Goal: Information Seeking & Learning: Learn about a topic

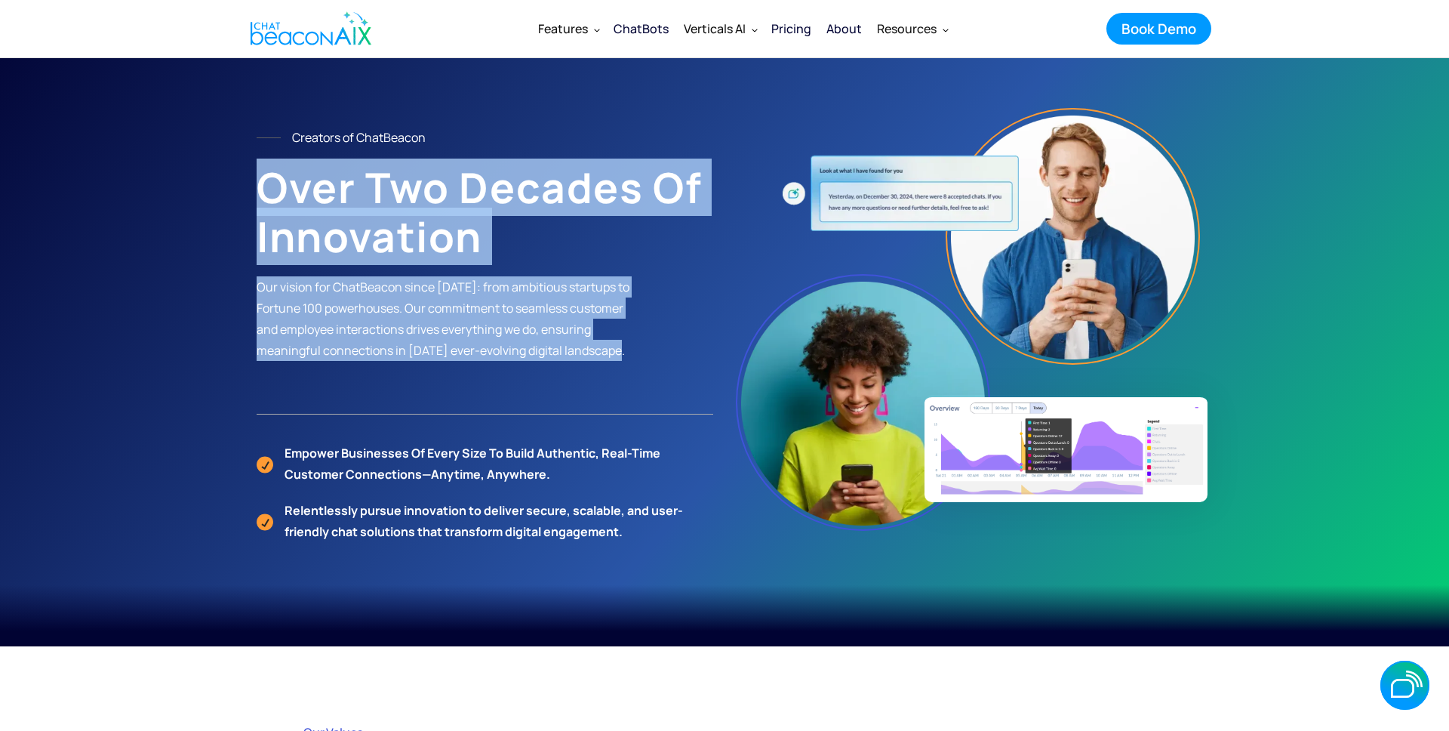
drag, startPoint x: 638, startPoint y: 352, endPoint x: 258, endPoint y: 168, distance: 422.6
click at [258, 170] on div "Creators of ChatBeacon Over Two Decades of Innovation Our vision for ChatBeacon…" at bounding box center [485, 271] width 457 height 288
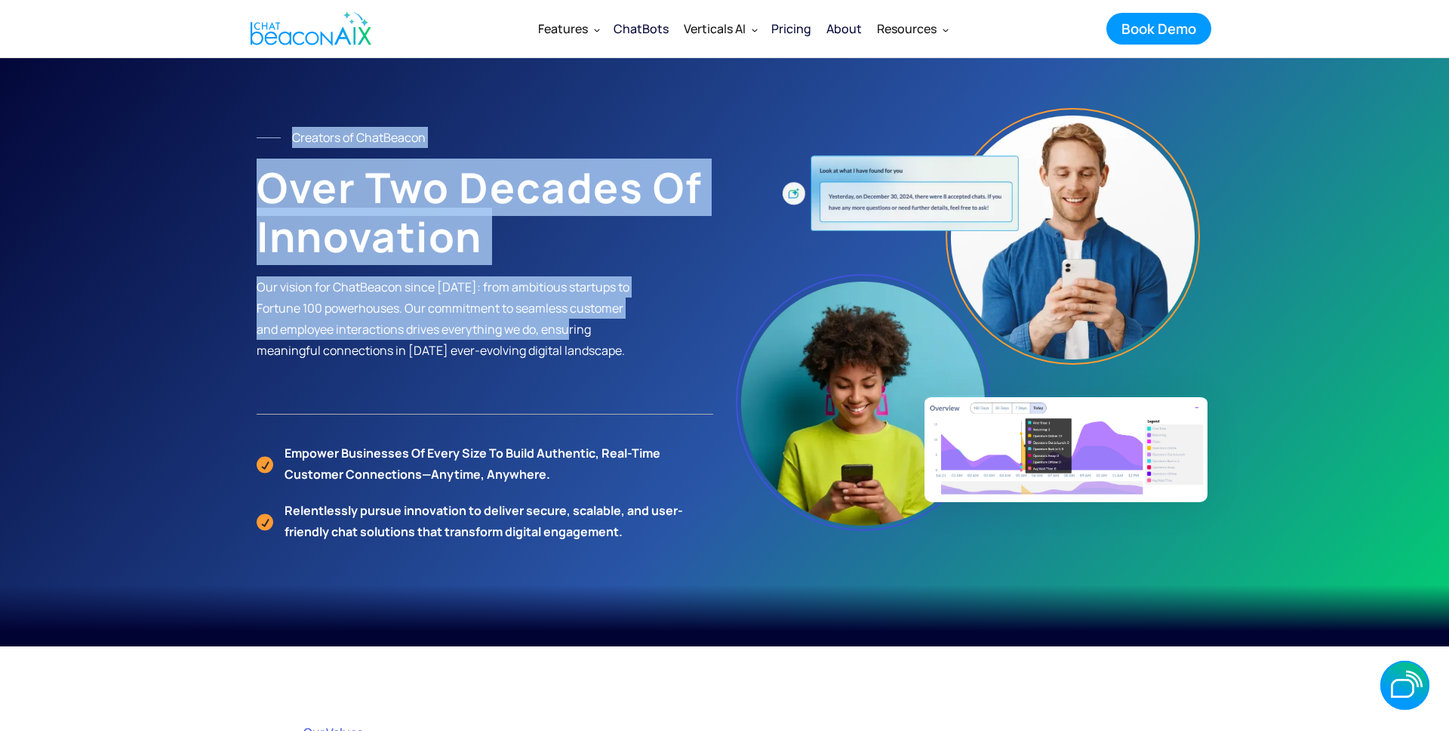
drag, startPoint x: 236, startPoint y: 127, endPoint x: 579, endPoint y: 327, distance: 396.7
click at [579, 327] on section "Creators of ChatBeacon Over Two Decades of Innovation Our vision for ChatBeacon…" at bounding box center [724, 316] width 1449 height 659
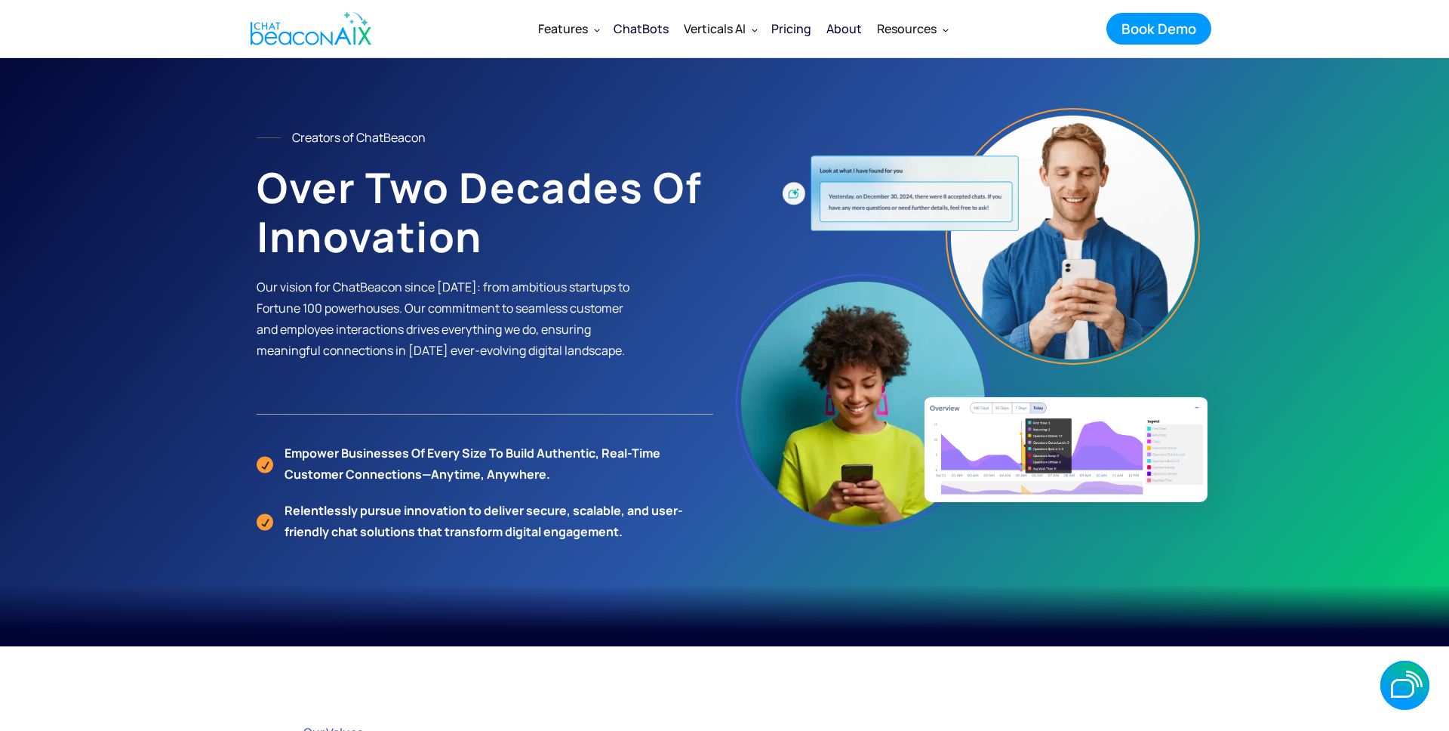
click at [229, 238] on section "Creators of ChatBeacon Over Two Decades of Innovation Our vision for ChatBeacon…" at bounding box center [724, 316] width 1449 height 659
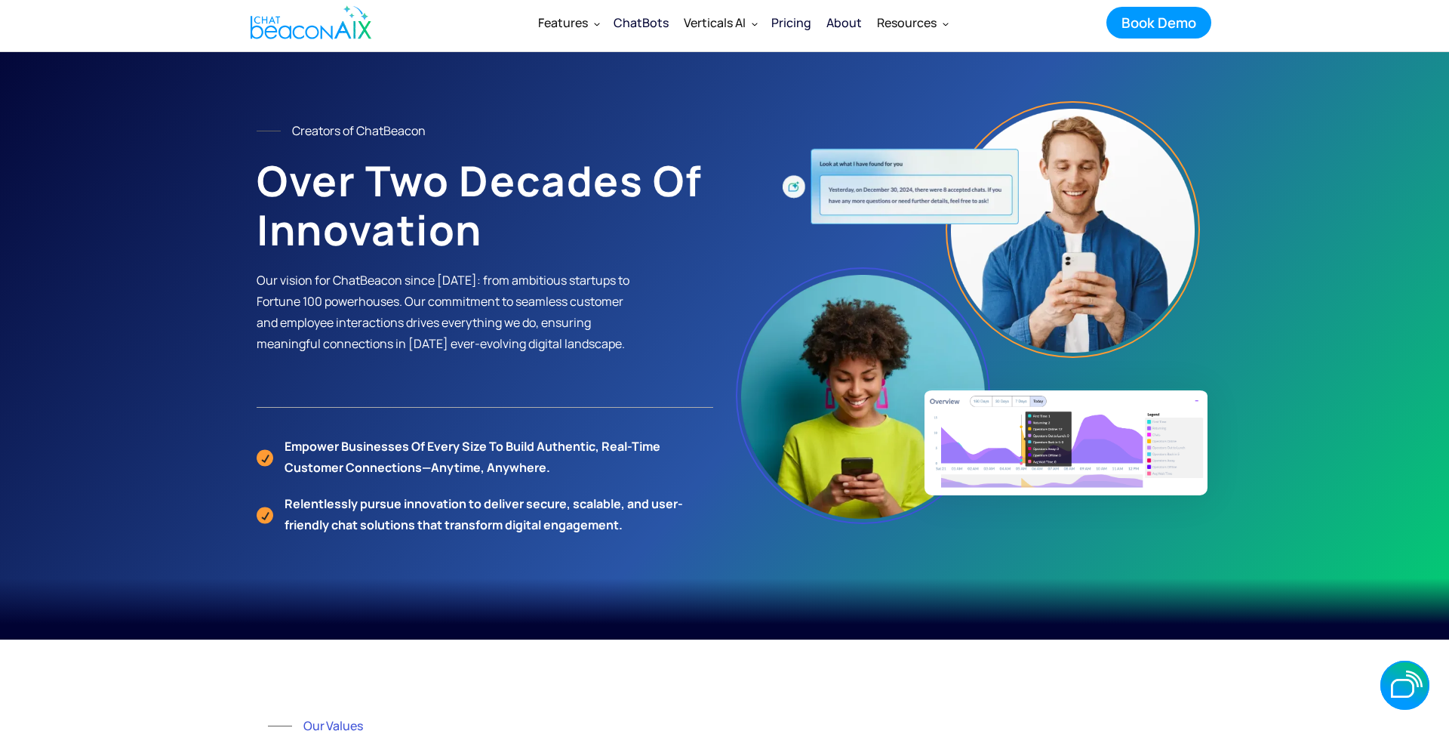
scroll to position [18, 0]
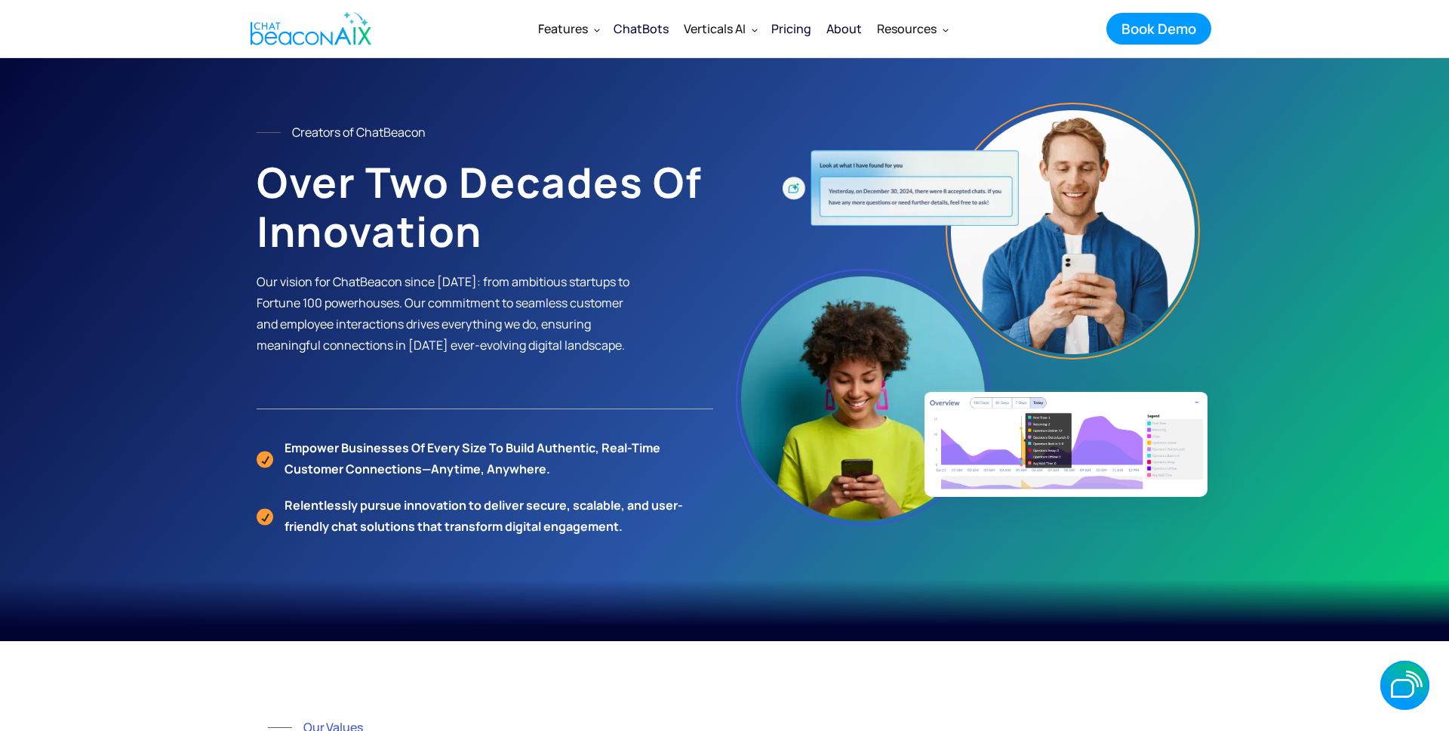
click at [792, 32] on div "Pricing" at bounding box center [791, 28] width 40 height 21
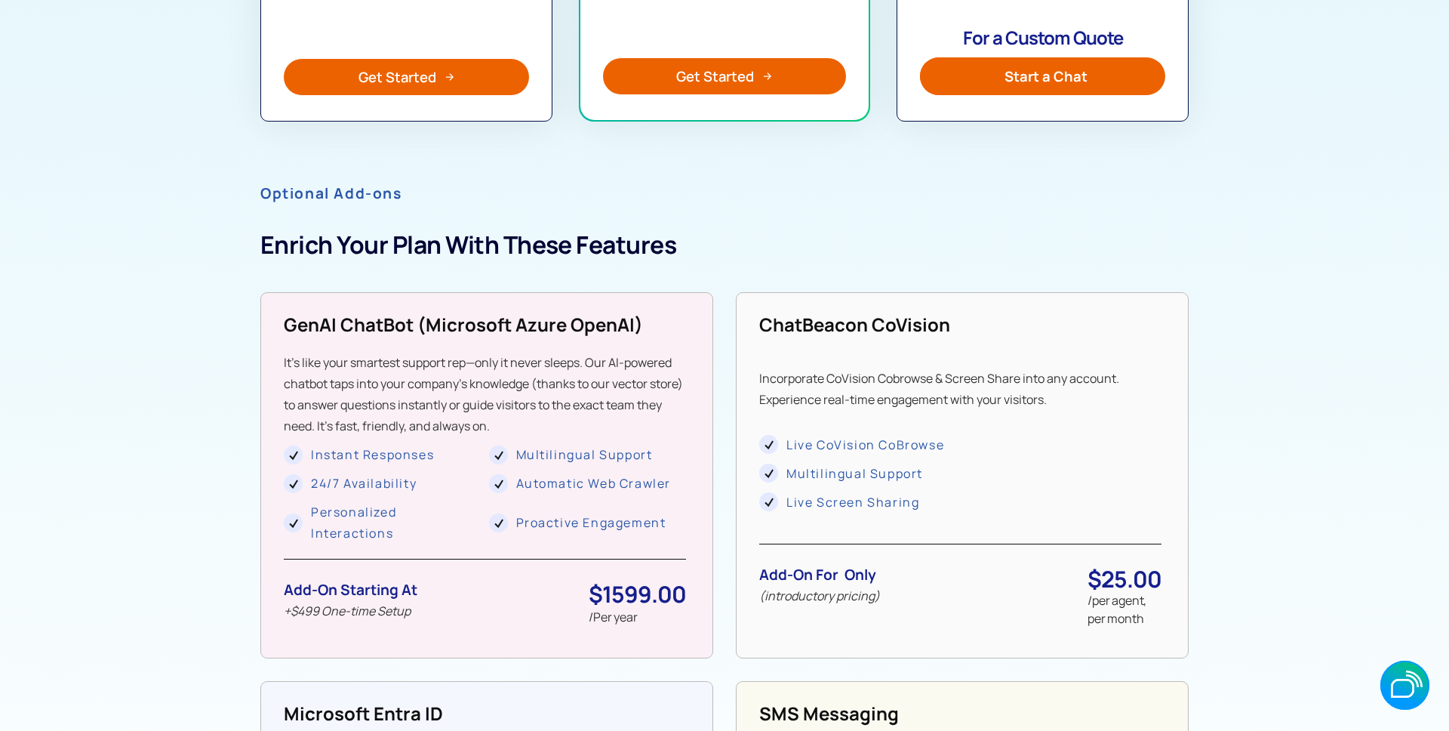
scroll to position [1314, 0]
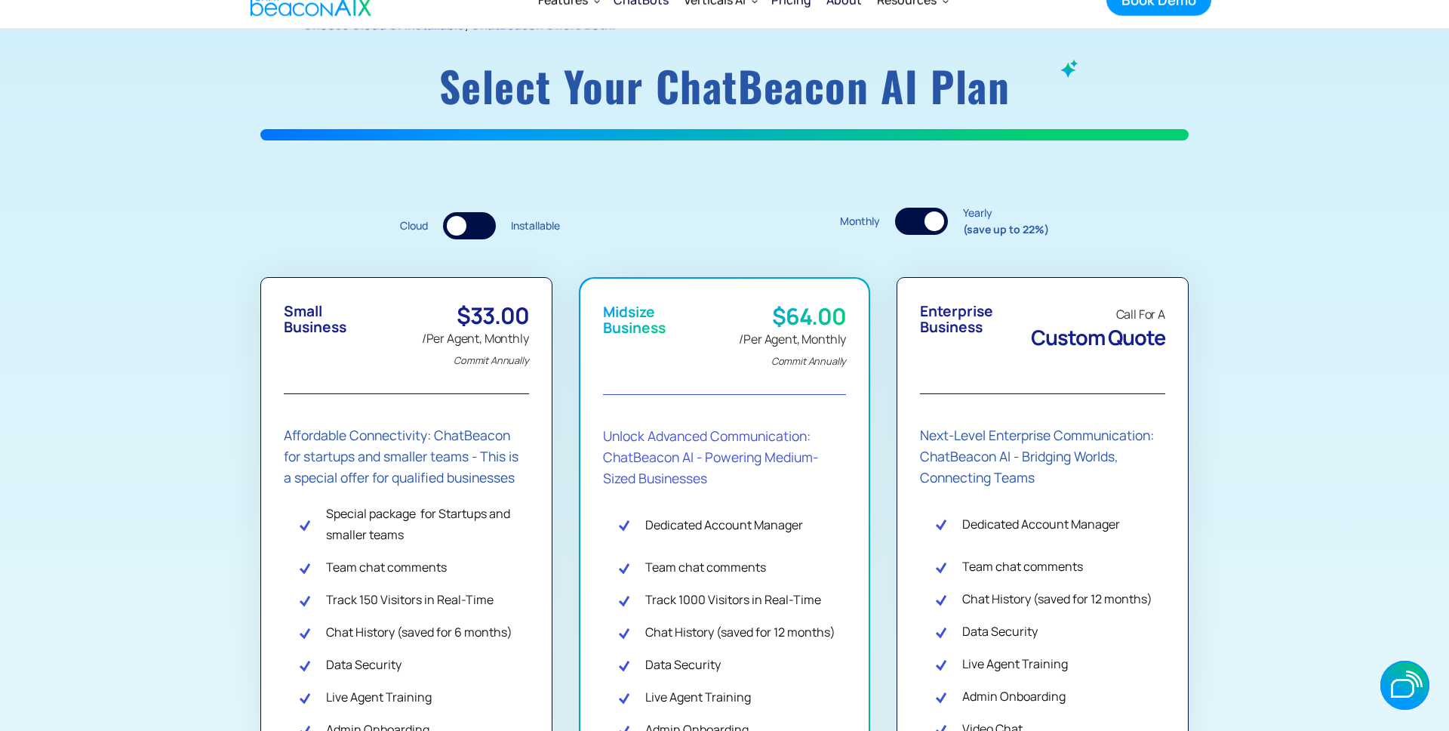
scroll to position [267, 0]
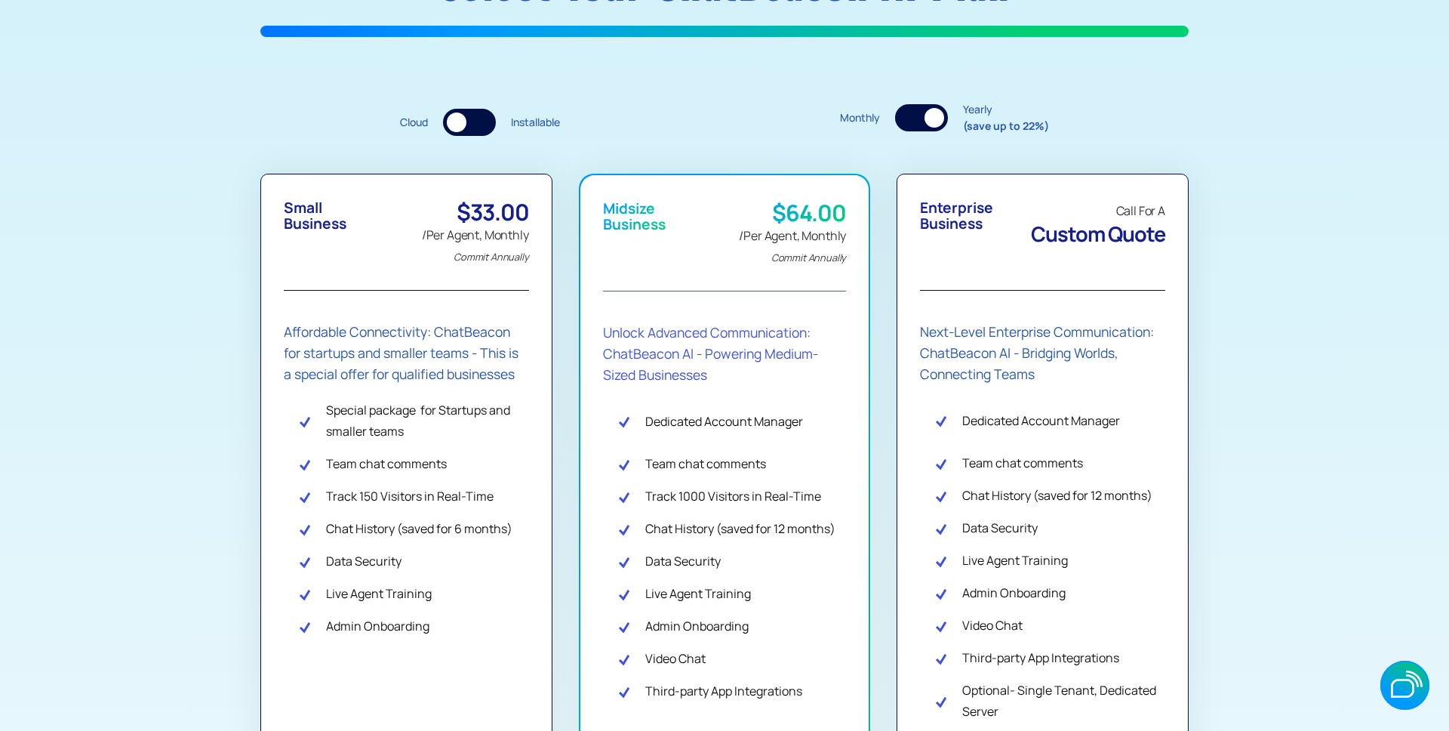
click at [916, 120] on div at bounding box center [921, 117] width 53 height 27
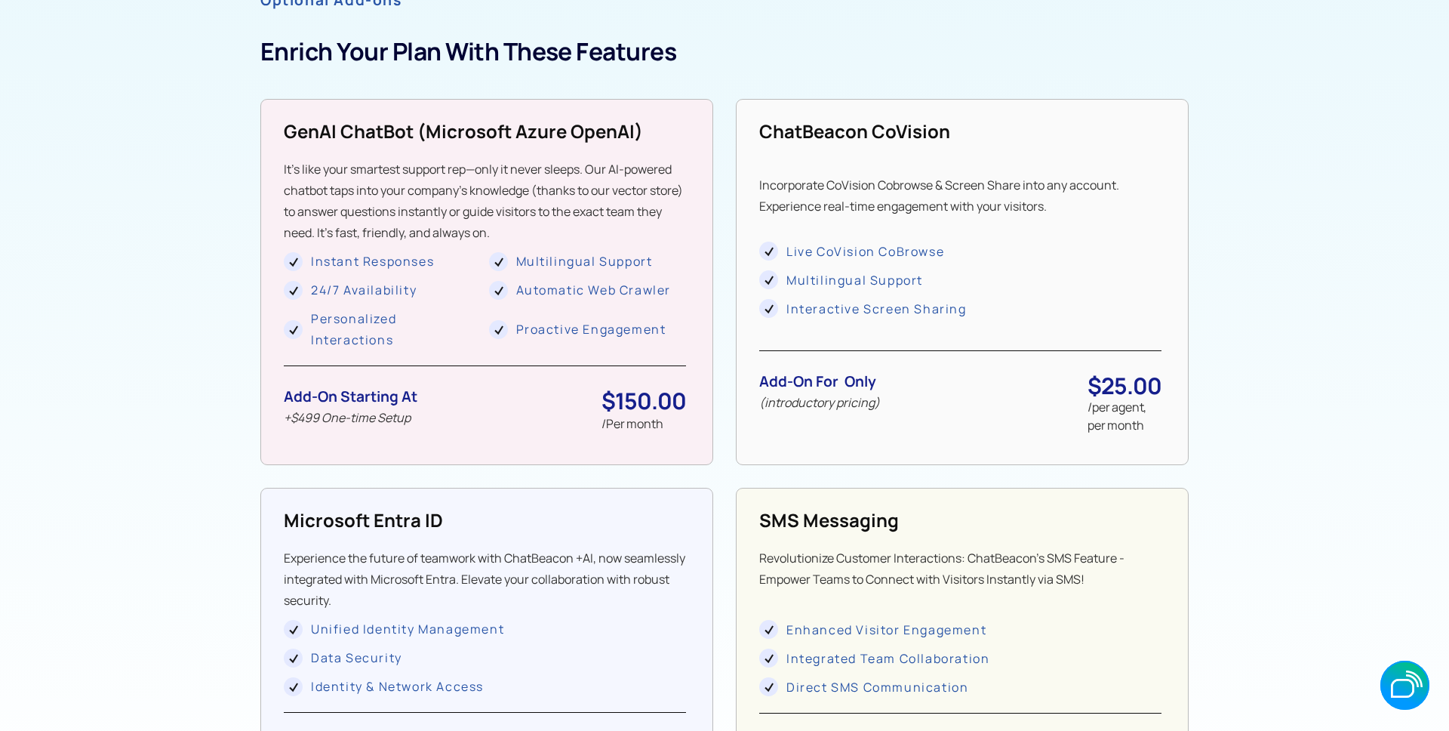
scroll to position [1250, 0]
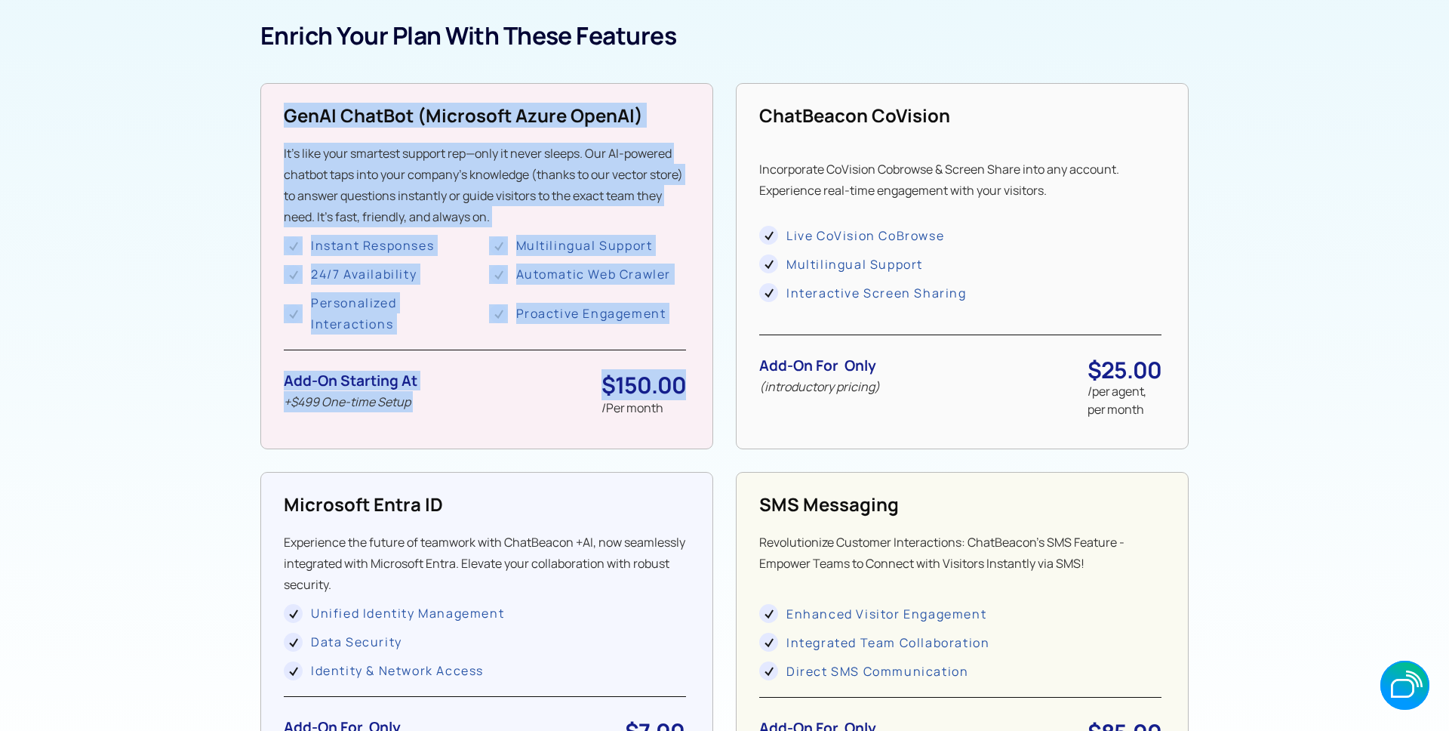
drag, startPoint x: 288, startPoint y: 110, endPoint x: 689, endPoint y: 393, distance: 490.6
click at [689, 393] on div "GenAI ChatBot (microsoft Azure OpenAI) It’s like your smartest support rep—only…" at bounding box center [486, 266] width 453 height 366
drag, startPoint x: 277, startPoint y: 122, endPoint x: 695, endPoint y: 394, distance: 498.6
click at [695, 394] on div "GenAI ChatBot (microsoft Azure OpenAI) It’s like your smartest support rep—only…" at bounding box center [486, 266] width 453 height 366
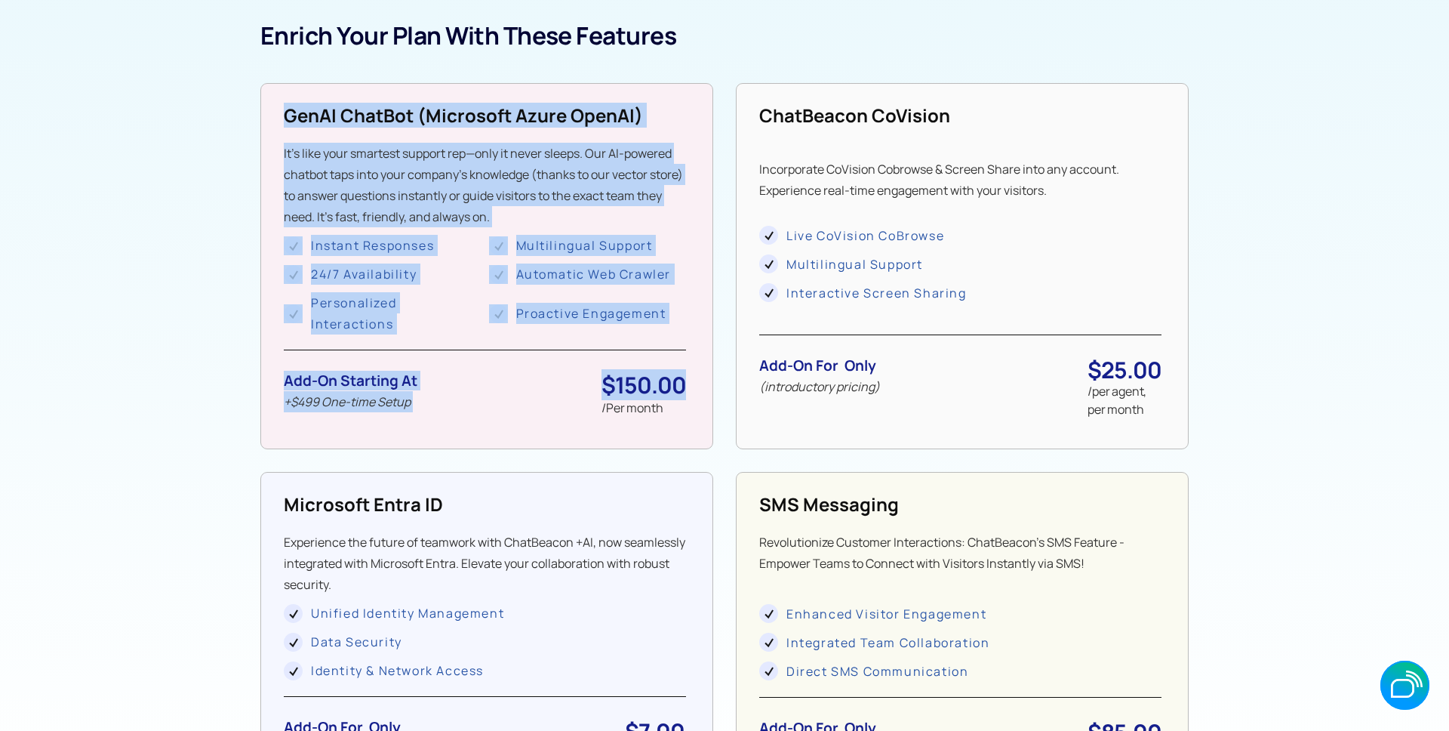
click at [697, 394] on div "GenAI ChatBot (microsoft Azure OpenAI) It’s like your smartest support rep—only…" at bounding box center [486, 266] width 453 height 366
drag, startPoint x: 346, startPoint y: 122, endPoint x: 687, endPoint y: 401, distance: 440.8
click at [686, 404] on div "GenAI ChatBot (microsoft Azure OpenAI) It’s like your smartest support rep—only…" at bounding box center [486, 266] width 453 height 366
click at [700, 403] on div "GenAI ChatBot (microsoft Azure OpenAI) It’s like your smartest support rep—only…" at bounding box center [486, 266] width 453 height 366
drag, startPoint x: 701, startPoint y: 398, endPoint x: 288, endPoint y: 102, distance: 508.9
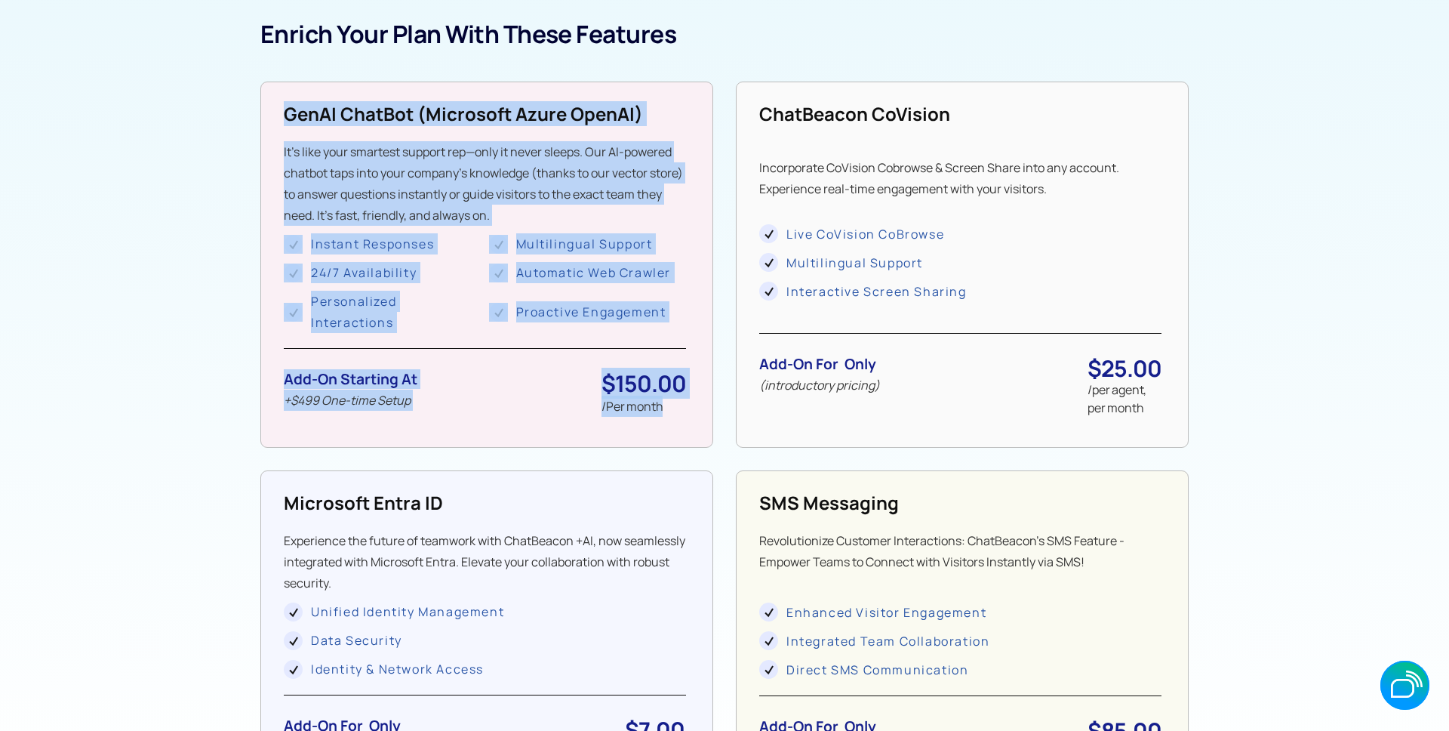
click at [287, 101] on div "GenAI ChatBot (microsoft Azure OpenAI) It’s like your smartest support rep—only…" at bounding box center [486, 265] width 453 height 366
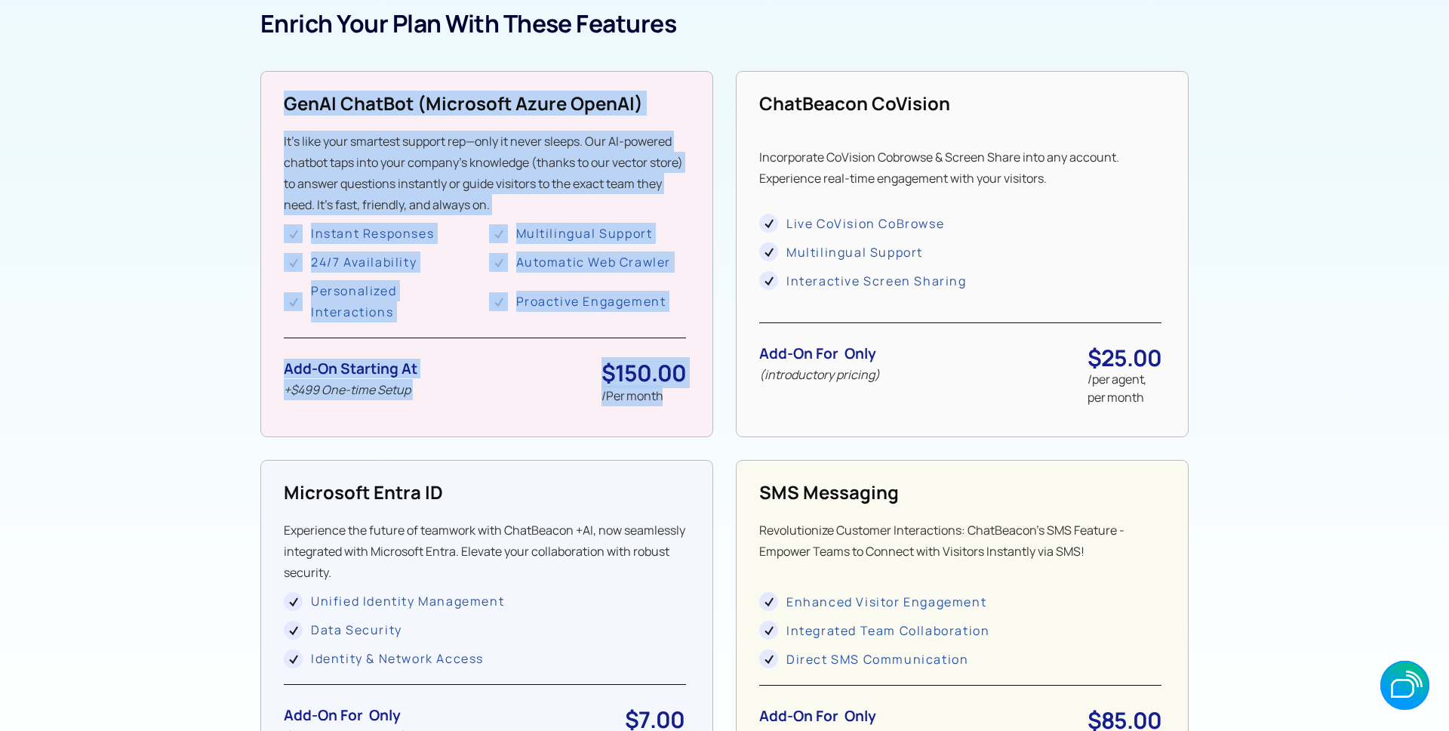
scroll to position [1264, 0]
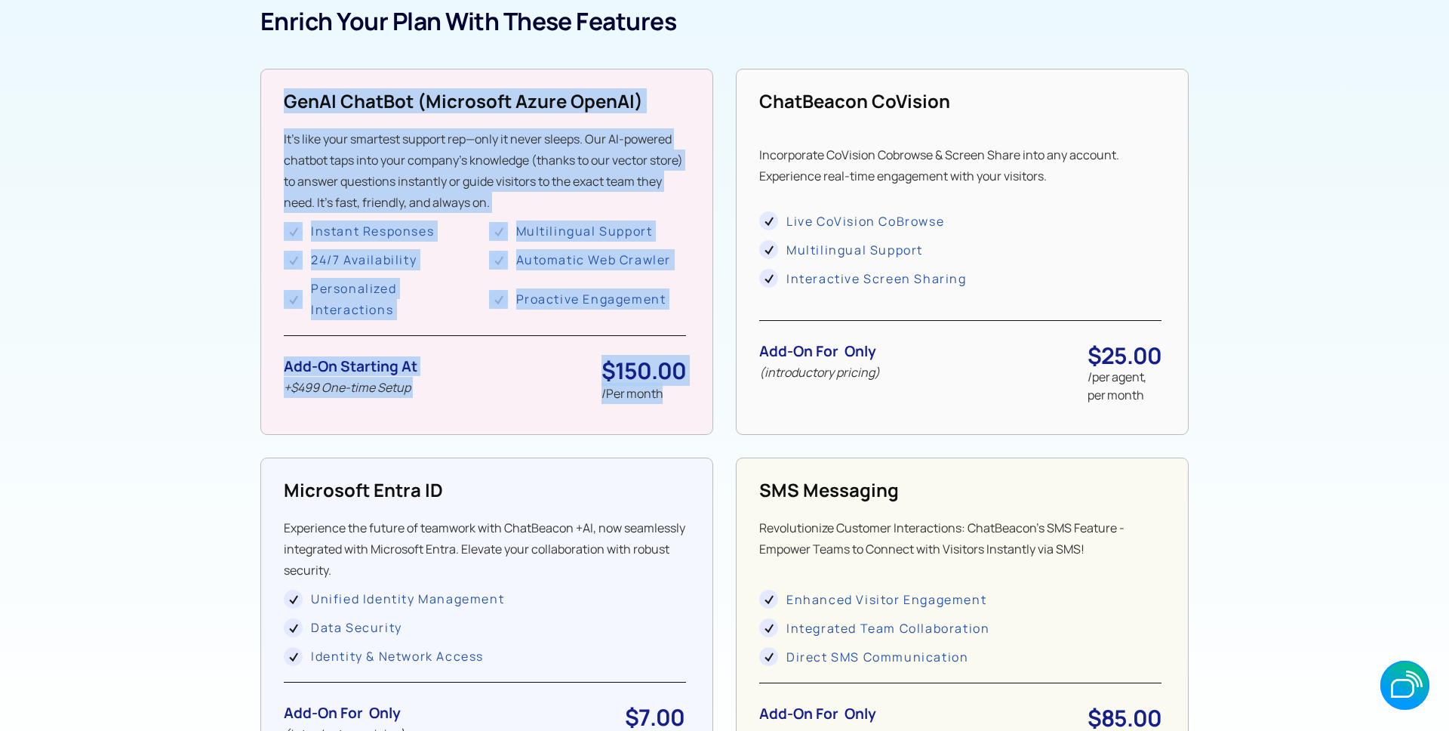
click at [285, 105] on strong "GenAI ChatBot (microsoft Azure OpenAI)" at bounding box center [463, 100] width 359 height 25
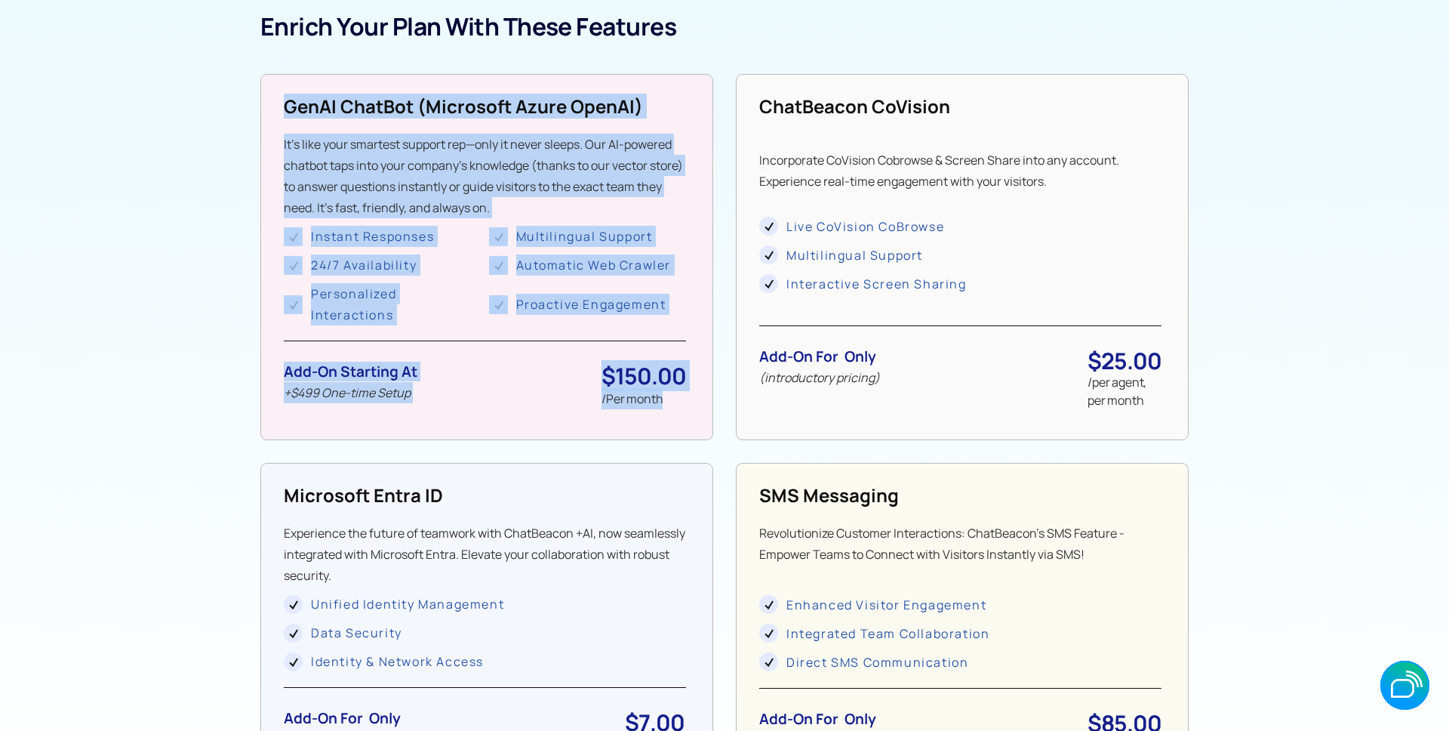
scroll to position [1257, 0]
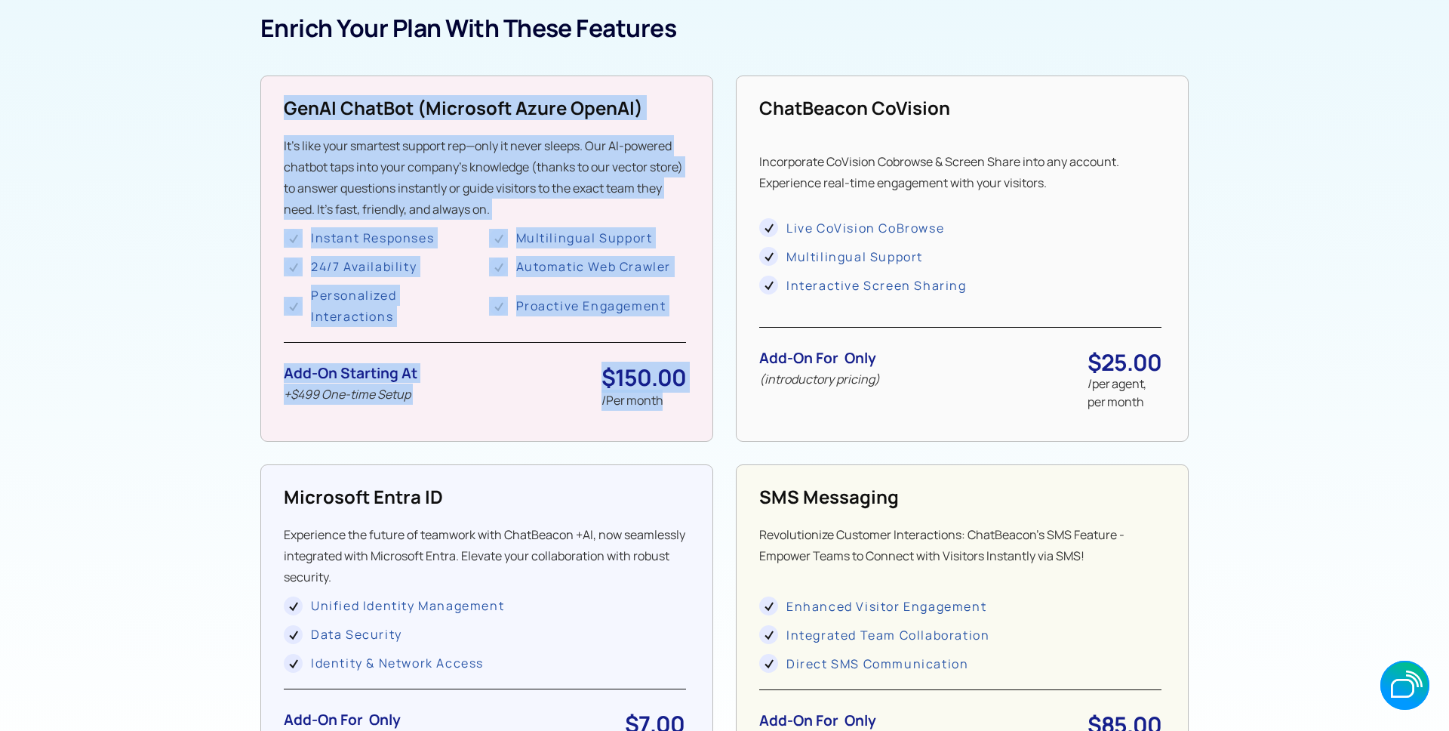
drag, startPoint x: 288, startPoint y: 95, endPoint x: 694, endPoint y: 423, distance: 521.6
click at [694, 423] on div "GenAI ChatBot (microsoft Azure OpenAI) It’s like your smartest support rep—only…" at bounding box center [486, 258] width 453 height 366
click at [698, 408] on div "GenAI ChatBot (microsoft Azure OpenAI) It’s like your smartest support rep—only…" at bounding box center [486, 258] width 453 height 366
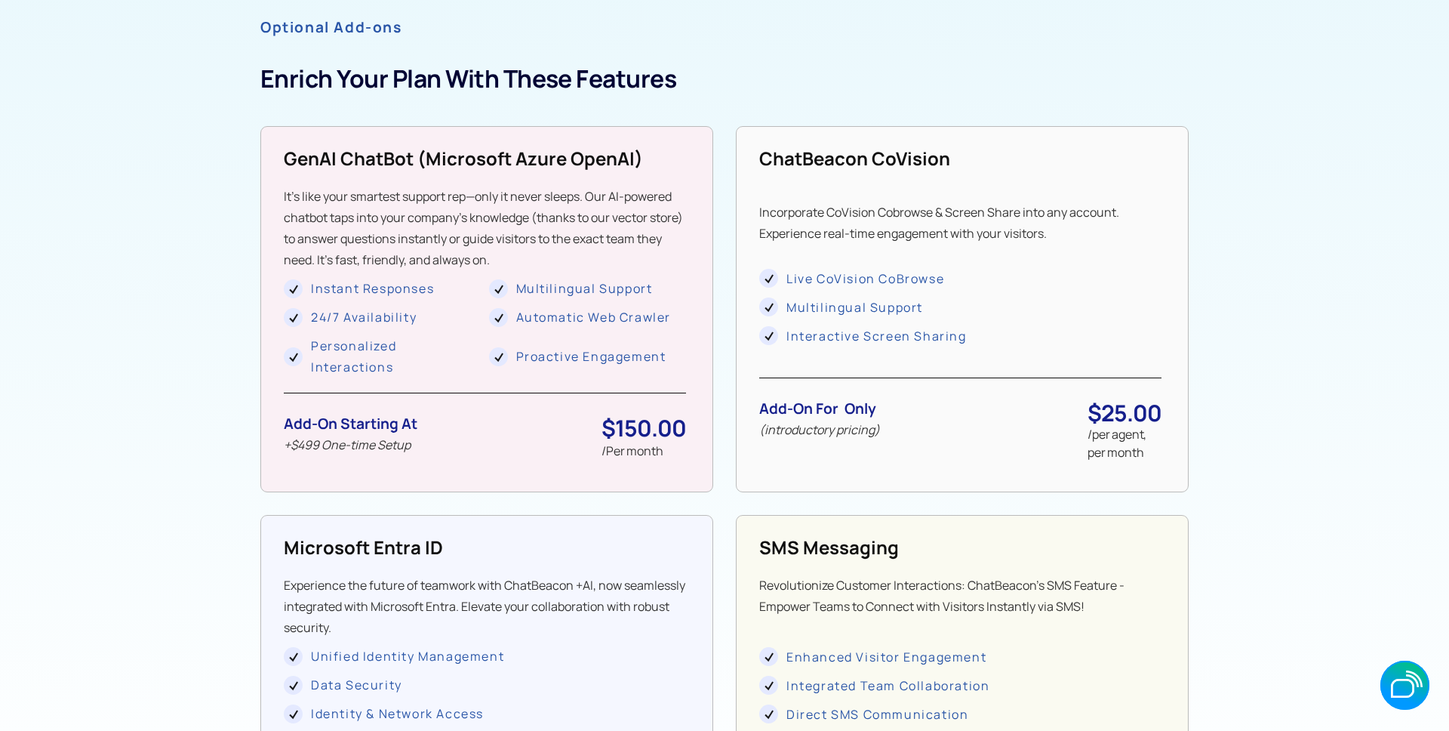
scroll to position [1203, 0]
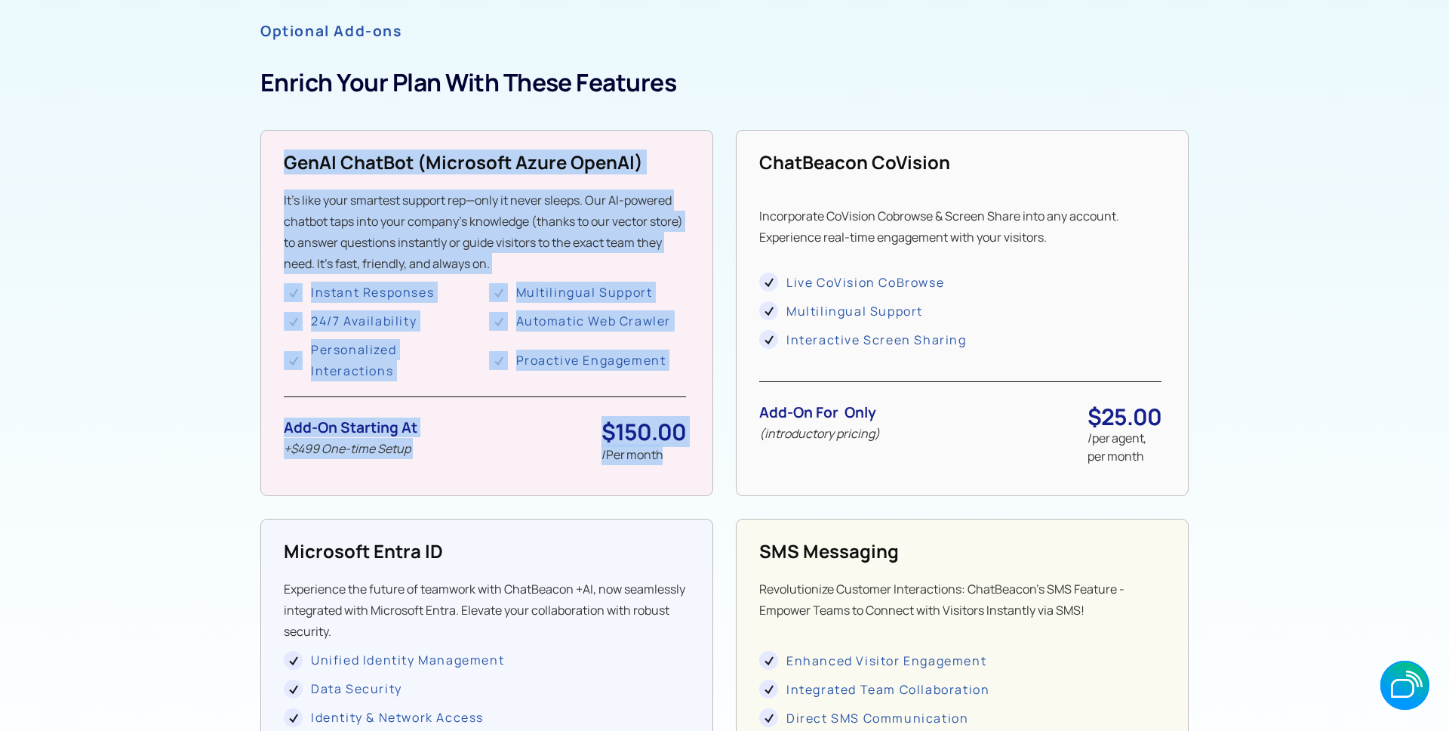
drag, startPoint x: 677, startPoint y: 452, endPoint x: 281, endPoint y: 160, distance: 491.6
click at [282, 160] on div "GenAI ChatBot (microsoft Azure OpenAI) It’s like your smartest support rep—only…" at bounding box center [486, 313] width 453 height 366
click at [400, 147] on div "GenAI ChatBot (microsoft Azure OpenAI) It’s like your smartest support rep—only…" at bounding box center [486, 313] width 453 height 366
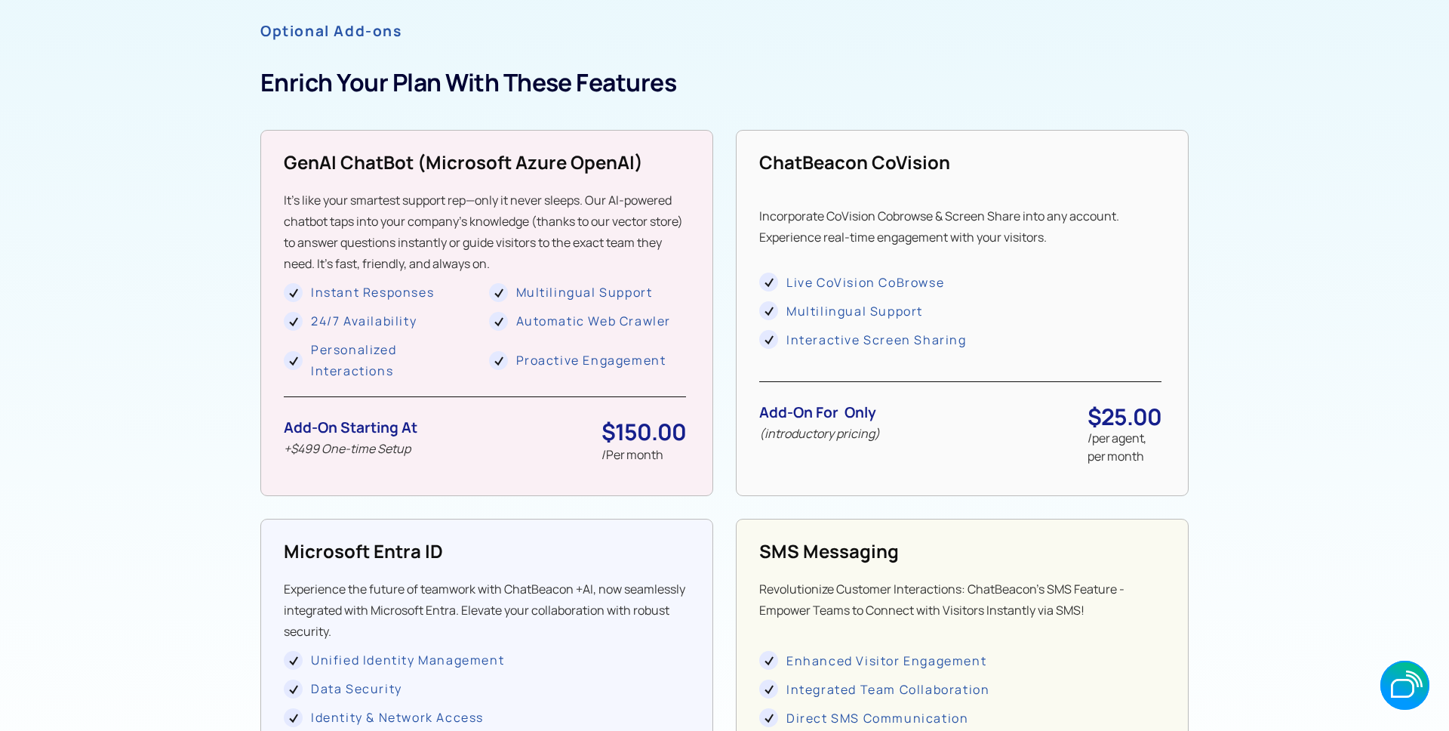
drag, startPoint x: 339, startPoint y: 187, endPoint x: 348, endPoint y: 160, distance: 28.6
click at [340, 186] on div "GenAI ChatBot (microsoft Azure OpenAI) It’s like your smartest support rep—only…" at bounding box center [485, 311] width 402 height 322
drag, startPoint x: 309, startPoint y: 161, endPoint x: 353, endPoint y: 190, distance: 53.4
click at [345, 183] on div "GenAI ChatBot (microsoft Azure OpenAI) It’s like your smartest support rep—only…" at bounding box center [485, 312] width 402 height 322
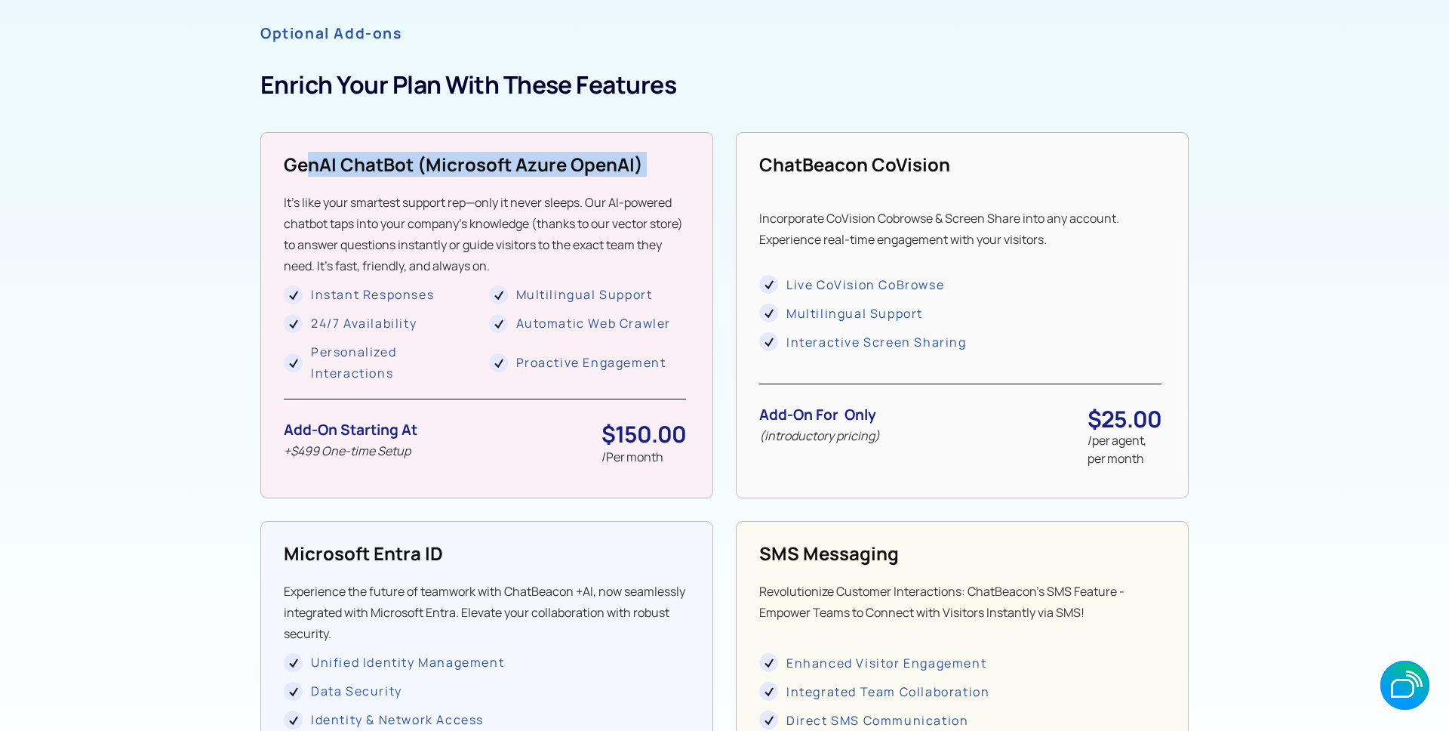
click at [346, 163] on strong "GenAI ChatBot (microsoft Azure OpenAI)" at bounding box center [463, 164] width 359 height 25
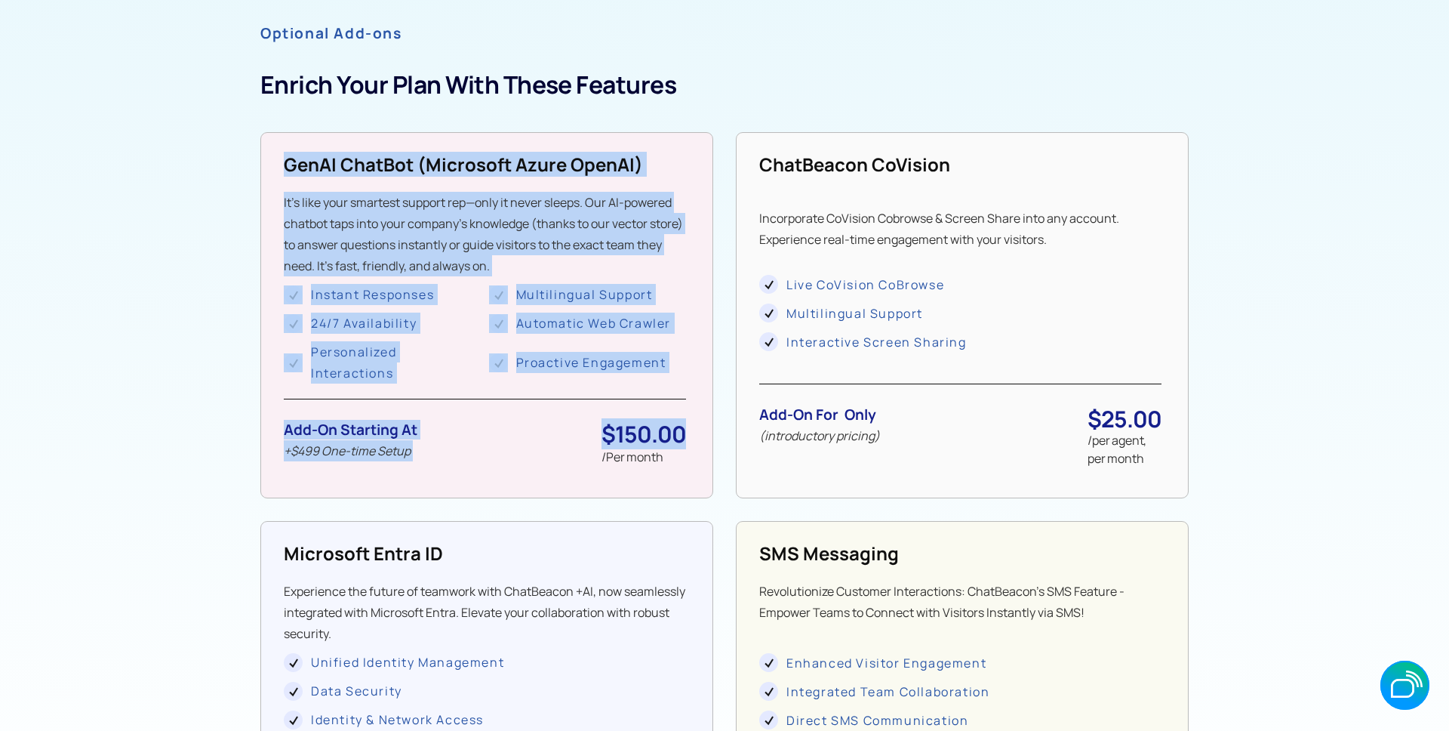
drag, startPoint x: 269, startPoint y: 158, endPoint x: 687, endPoint y: 438, distance: 503.2
click at [691, 437] on div "GenAI ChatBot (microsoft Azure OpenAI) It’s like your smartest support rep—only…" at bounding box center [486, 315] width 453 height 366
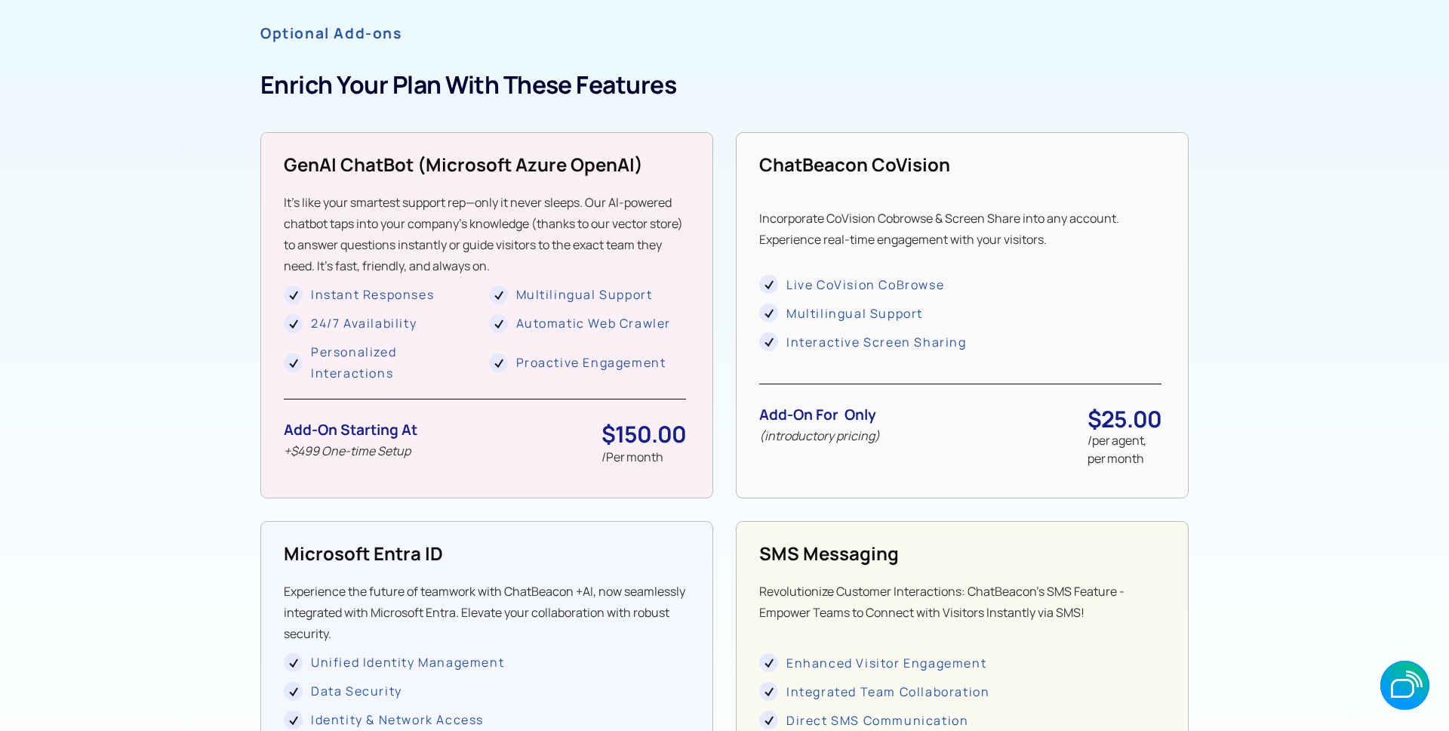
click at [675, 466] on div "/Per month" at bounding box center [643, 456] width 85 height 21
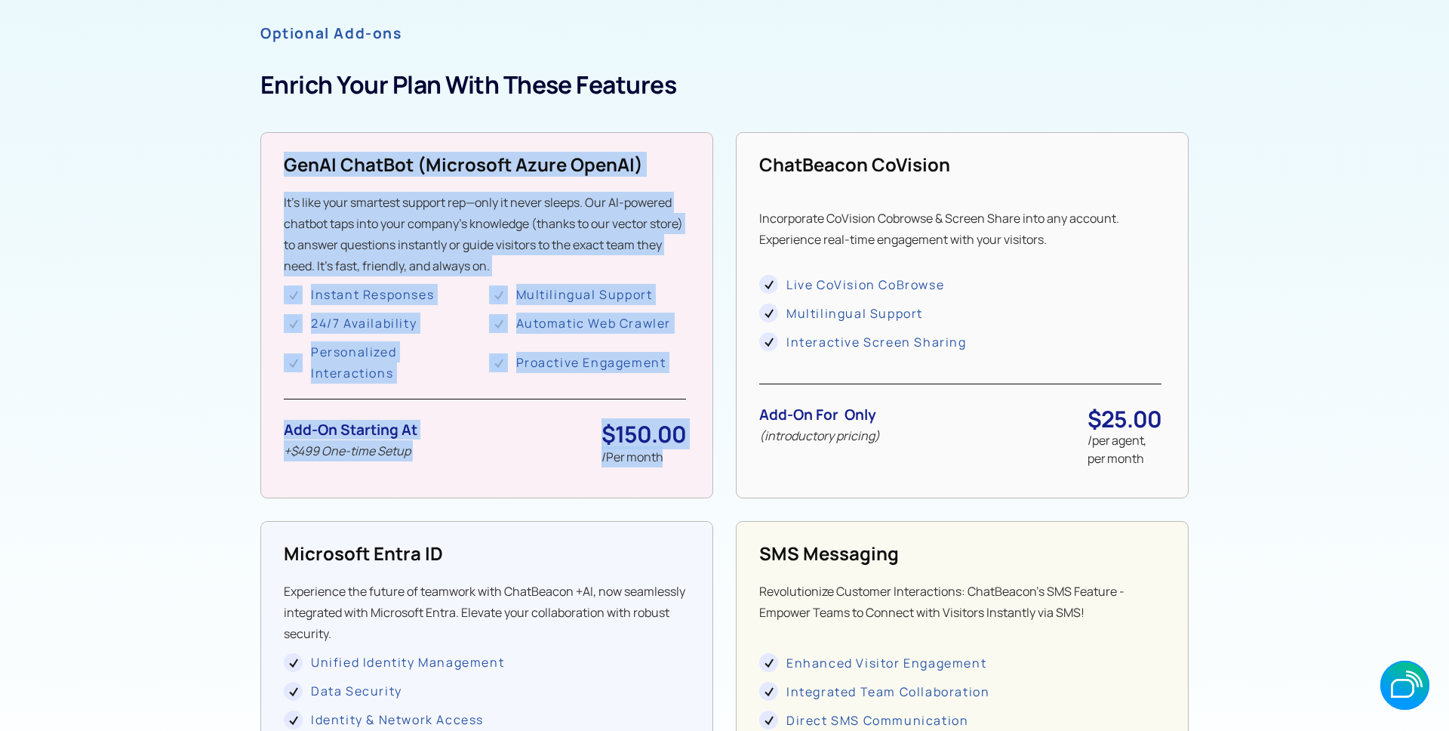
drag, startPoint x: 695, startPoint y: 454, endPoint x: 281, endPoint y: 165, distance: 505.6
click at [281, 165] on div "GenAI ChatBot (microsoft Azure OpenAI) It’s like your smartest support rep—only…" at bounding box center [486, 315] width 453 height 366
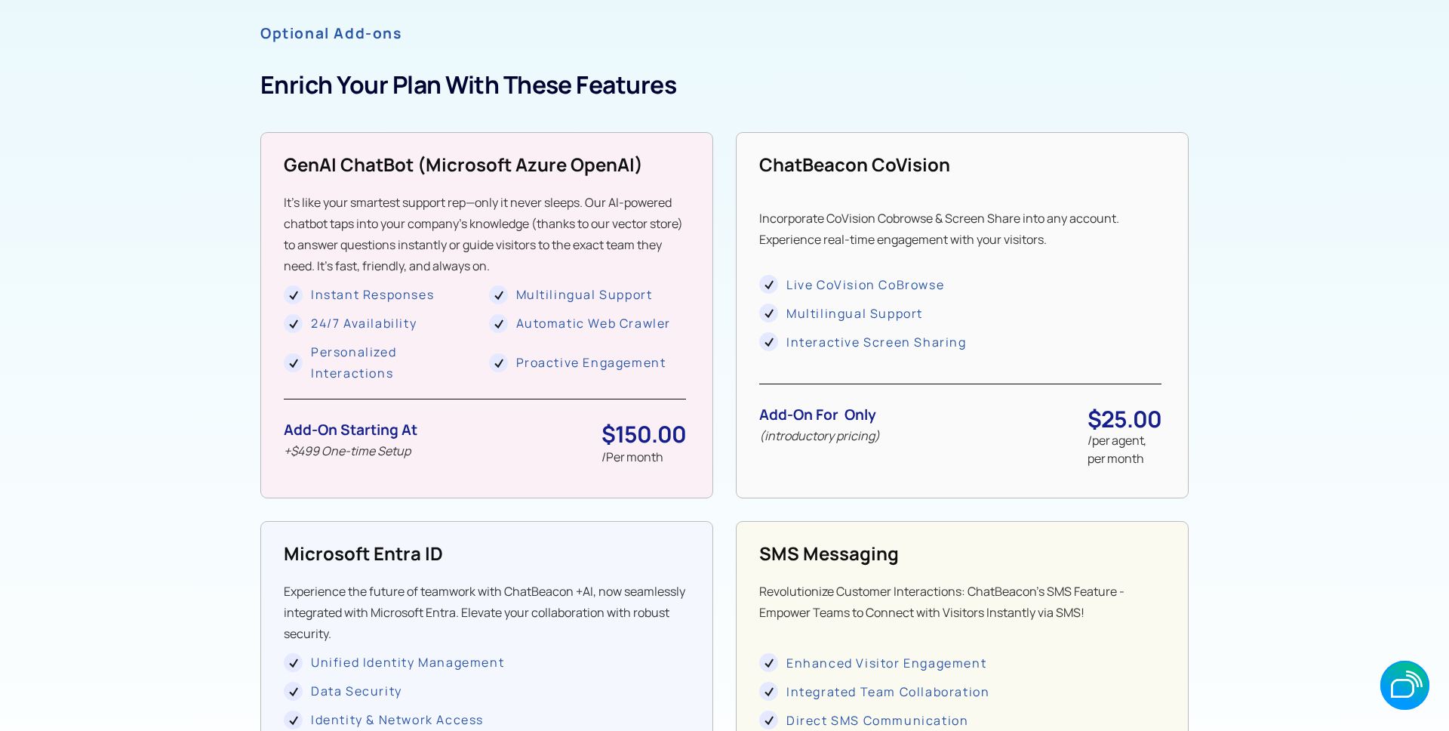
drag, startPoint x: 174, startPoint y: 200, endPoint x: 189, endPoint y: 199, distance: 14.4
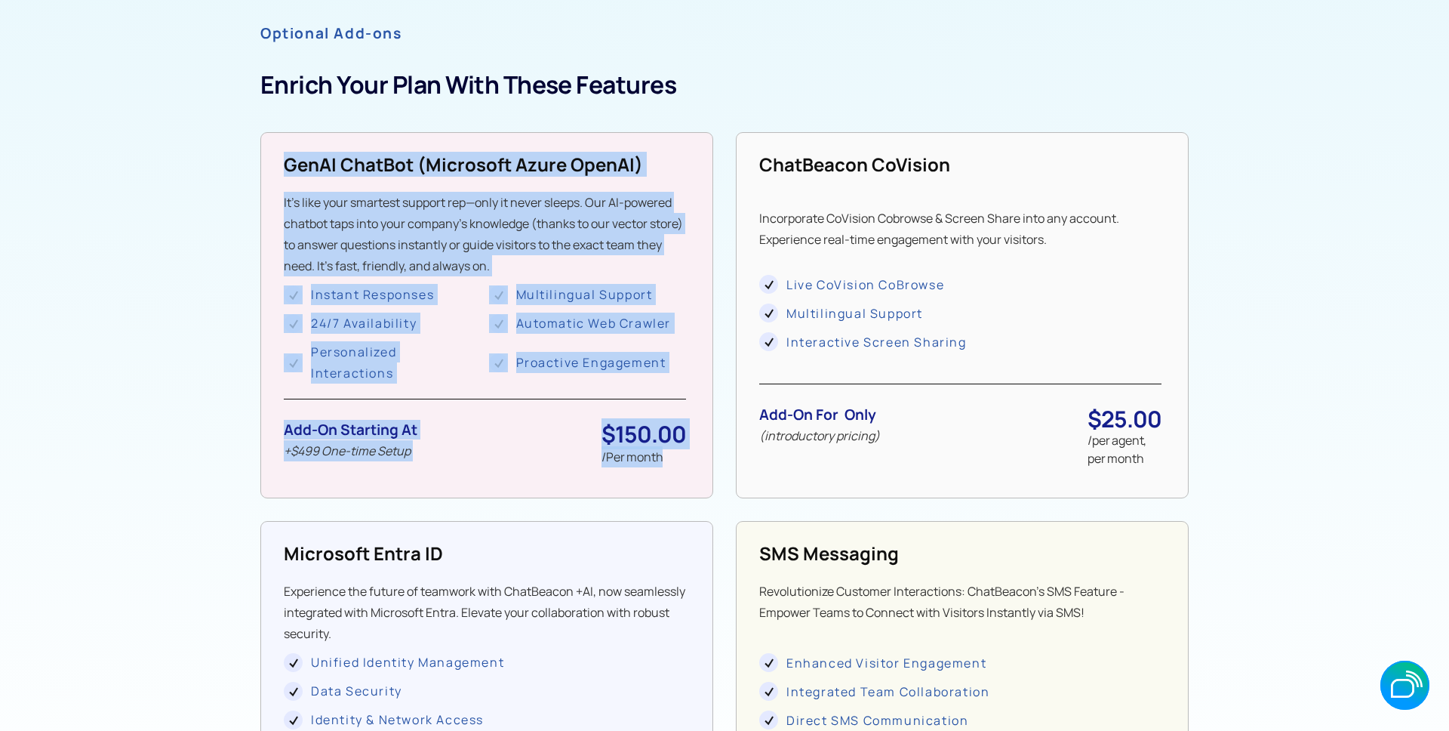
drag, startPoint x: 374, startPoint y: 180, endPoint x: 696, endPoint y: 446, distance: 417.5
click at [696, 446] on div "GenAI ChatBot (microsoft Azure OpenAI) It’s like your smartest support rep—only…" at bounding box center [486, 315] width 453 height 366
drag, startPoint x: 684, startPoint y: 427, endPoint x: 278, endPoint y: 163, distance: 484.4
click at [278, 163] on div "GenAI ChatBot (microsoft Azure OpenAI) It’s like your smartest support rep—only…" at bounding box center [486, 315] width 453 height 366
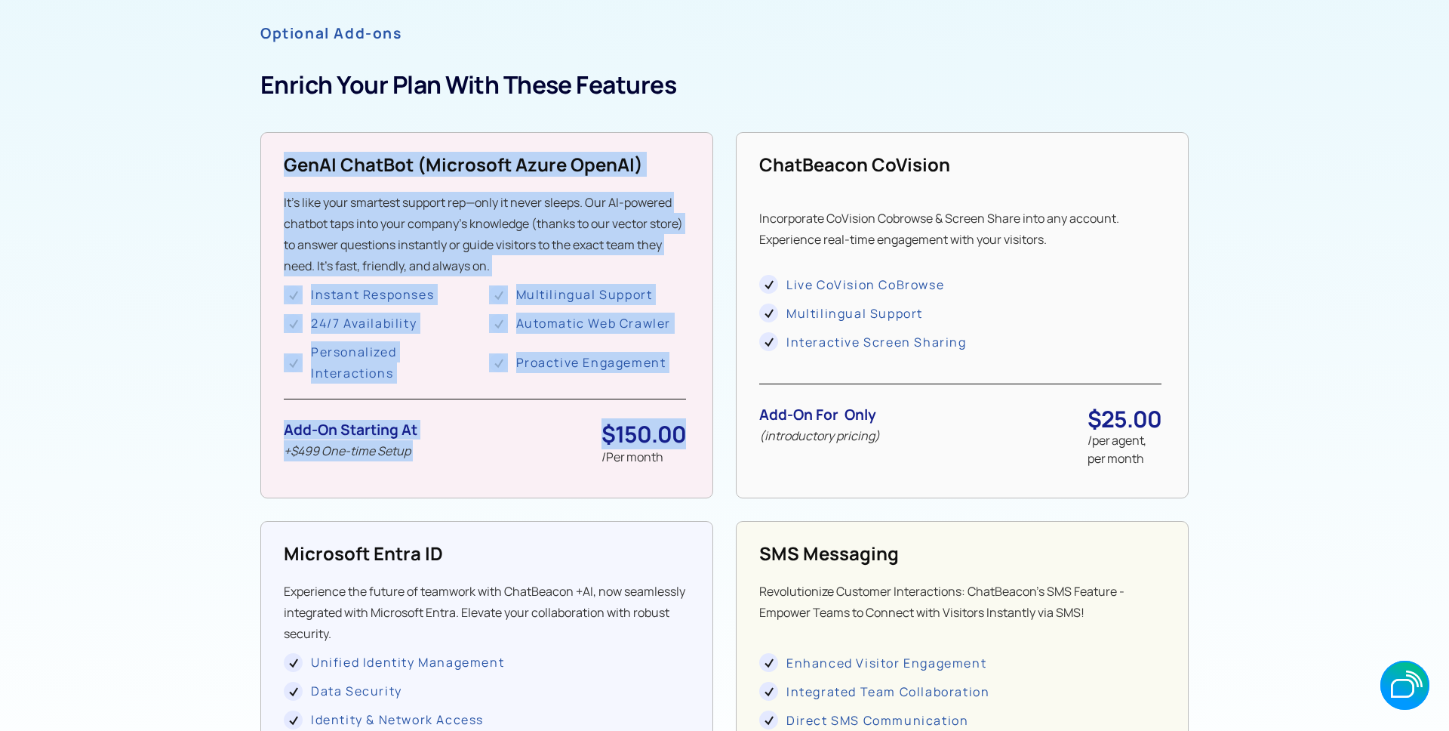
click at [278, 163] on div "GenAI ChatBot (microsoft Azure OpenAI) It’s like your smartest support rep—only…" at bounding box center [486, 315] width 453 height 366
drag, startPoint x: 285, startPoint y: 160, endPoint x: 696, endPoint y: 463, distance: 511.1
click at [694, 463] on div "GenAI ChatBot (microsoft Azure OpenAI) It’s like your smartest support rep—only…" at bounding box center [486, 315] width 453 height 366
click at [700, 463] on div "GenAI ChatBot (microsoft Azure OpenAI) It’s like your smartest support rep—only…" at bounding box center [486, 315] width 453 height 366
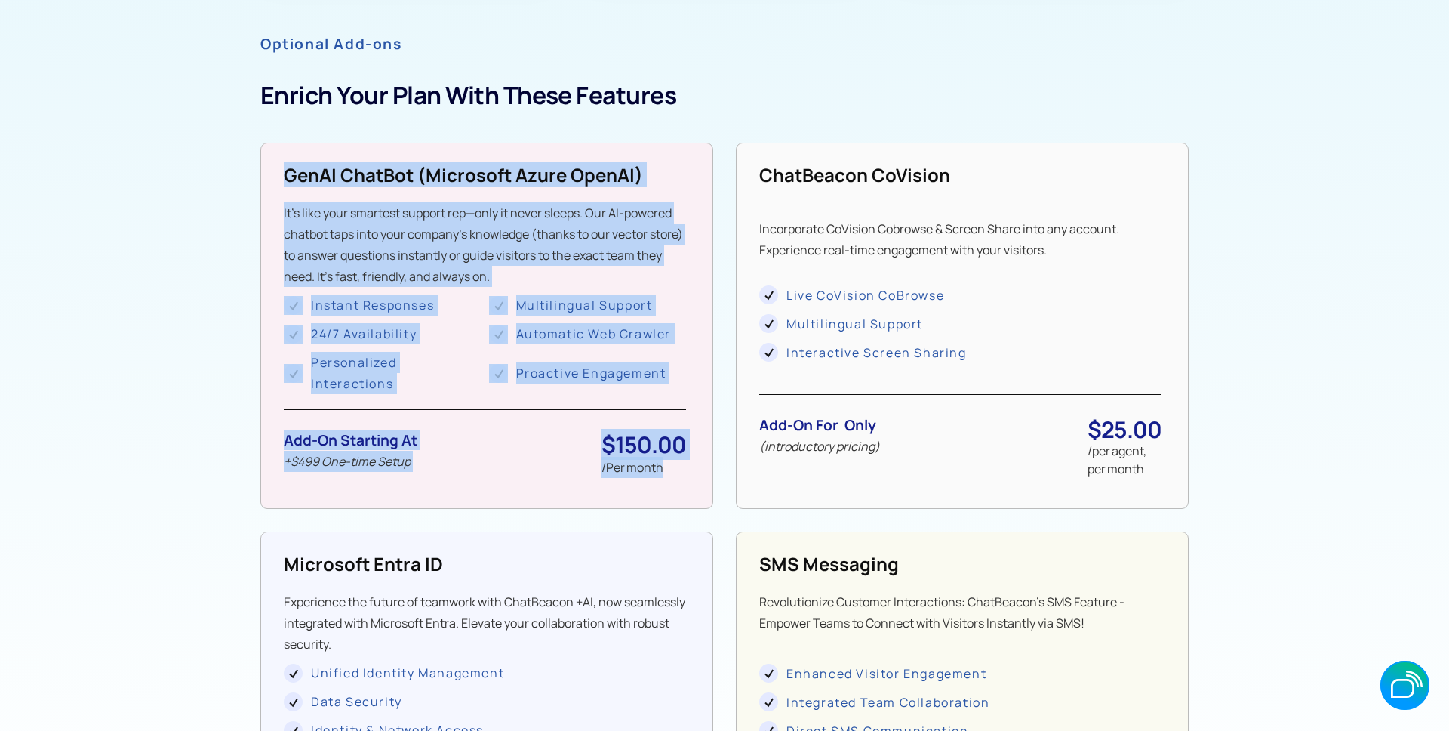
drag, startPoint x: 695, startPoint y: 462, endPoint x: 275, endPoint y: 167, distance: 513.0
click at [275, 167] on div "GenAI ChatBot (microsoft Azure OpenAI) It’s like your smartest support rep—only…" at bounding box center [486, 326] width 453 height 366
click at [291, 171] on strong "GenAI ChatBot (microsoft Azure OpenAI)" at bounding box center [463, 173] width 359 height 25
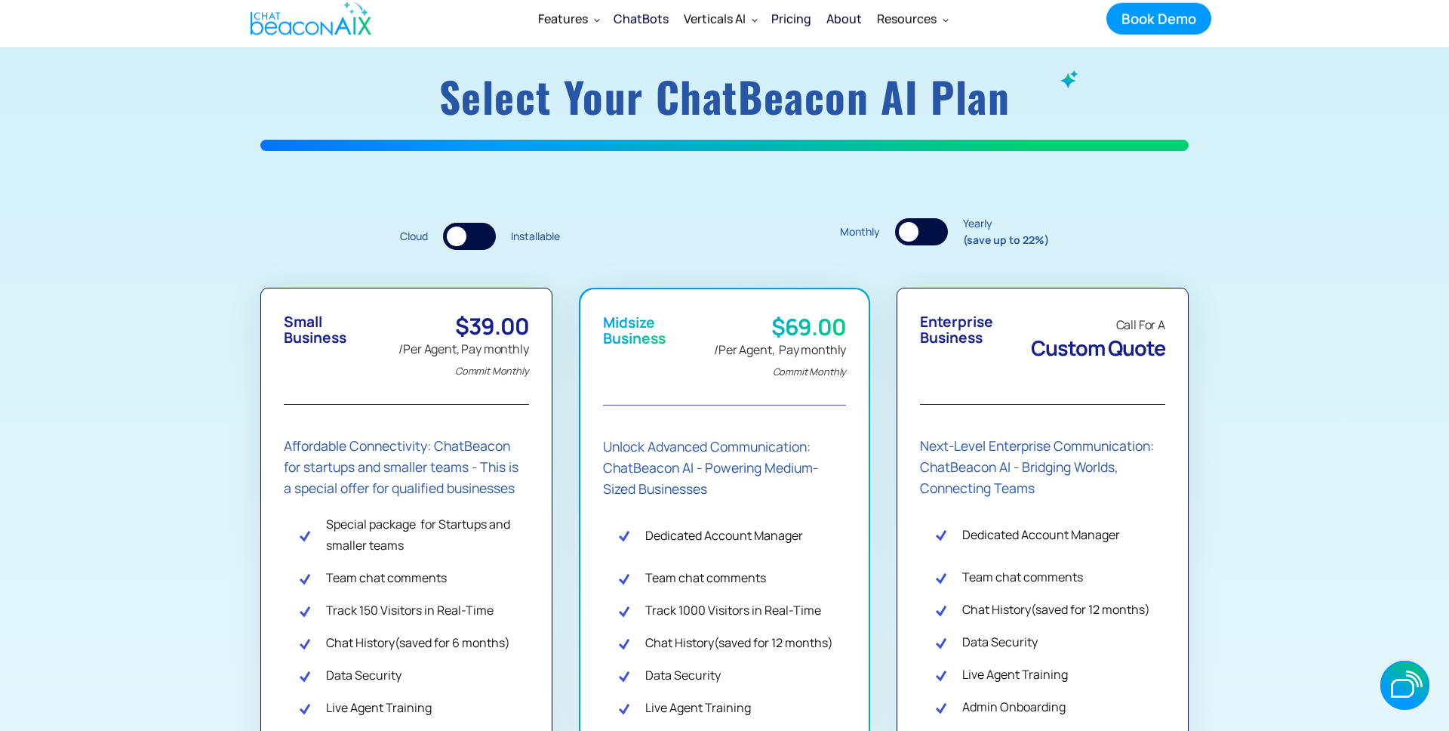
scroll to position [0, 0]
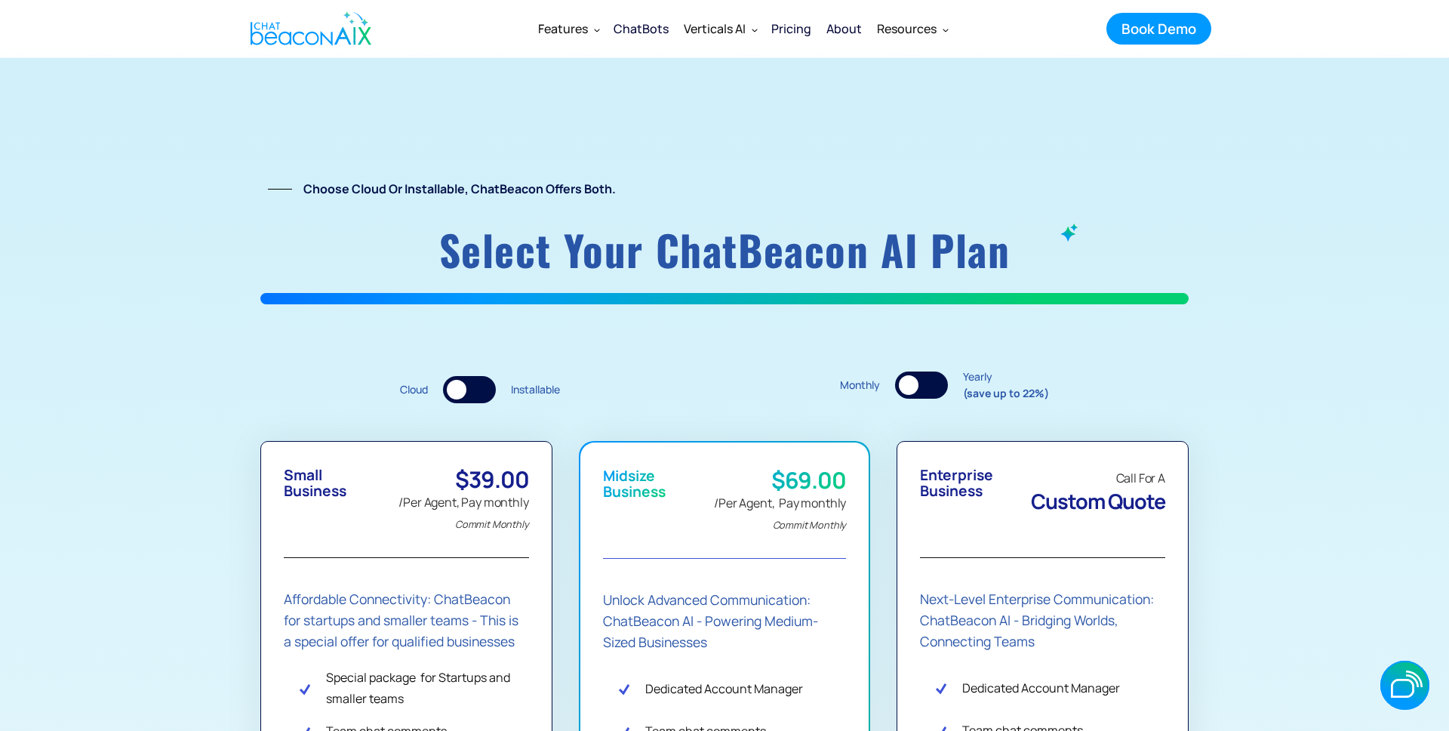
drag, startPoint x: 1026, startPoint y: 349, endPoint x: 991, endPoint y: 359, distance: 37.0
click at [1026, 349] on div "Select your ChatBeacon AI plan" at bounding box center [724, 287] width 928 height 146
click at [913, 396] on div at bounding box center [921, 384] width 53 height 27
click at [936, 386] on div at bounding box center [934, 385] width 20 height 20
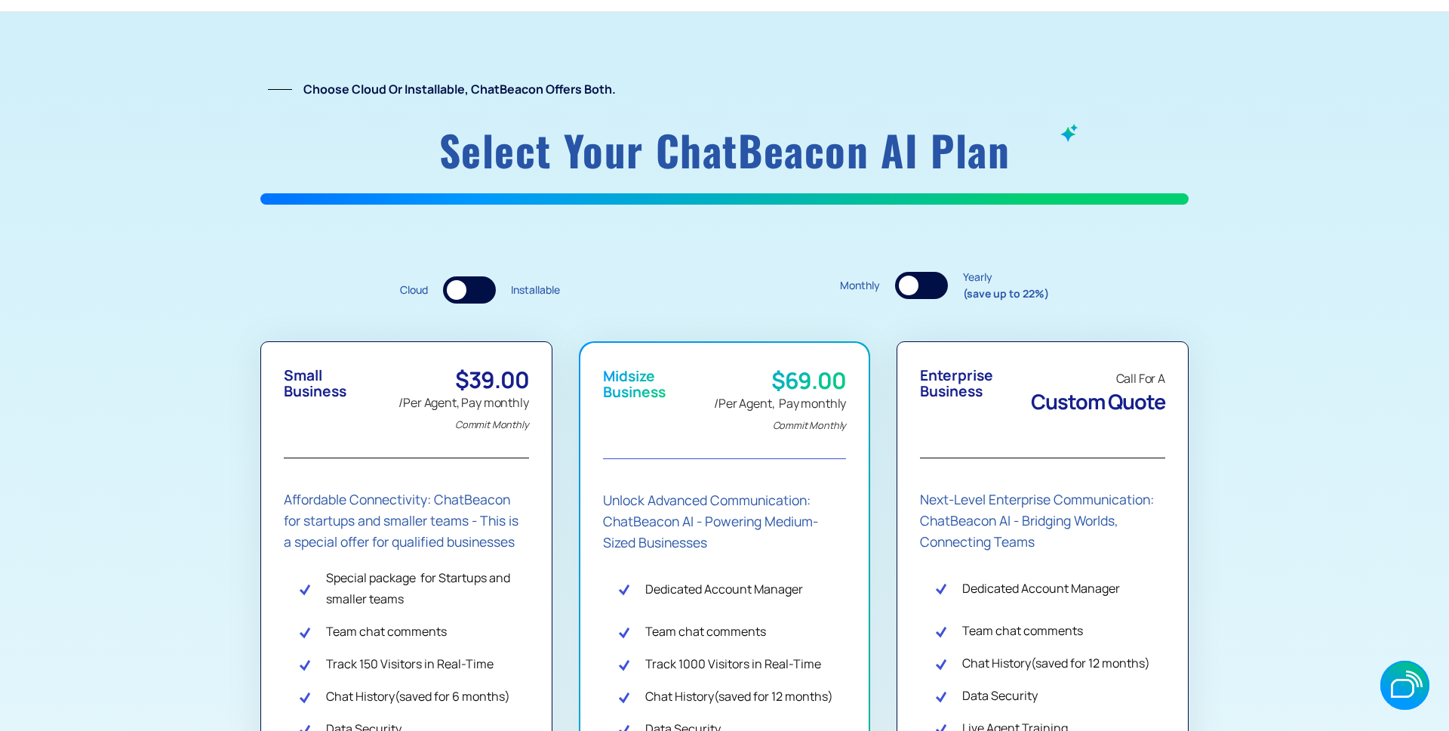
scroll to position [99, 0]
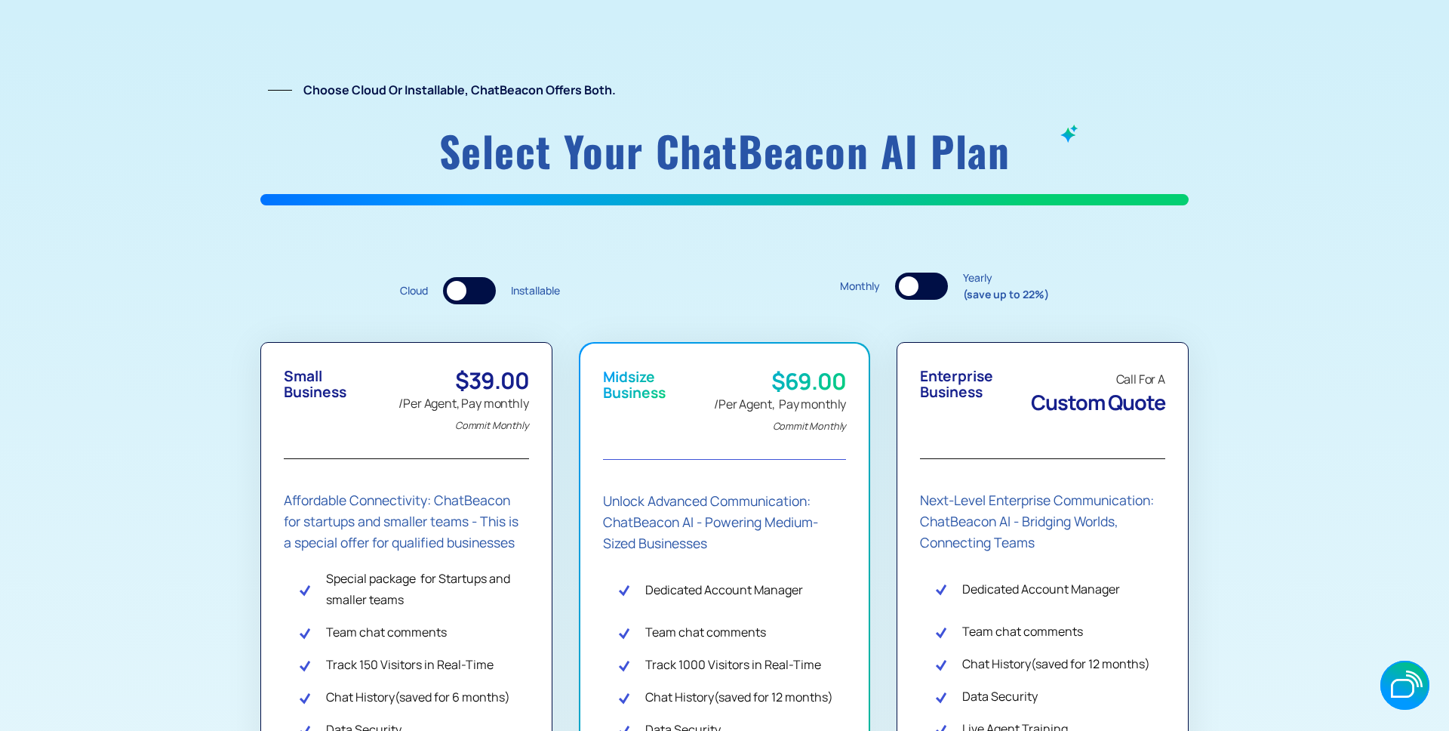
drag, startPoint x: 926, startPoint y: 274, endPoint x: 939, endPoint y: 276, distance: 13.0
click at [926, 275] on div at bounding box center [921, 285] width 53 height 27
click at [949, 280] on div "Monthly Yearly (save up to 22%)" at bounding box center [944, 285] width 209 height 32
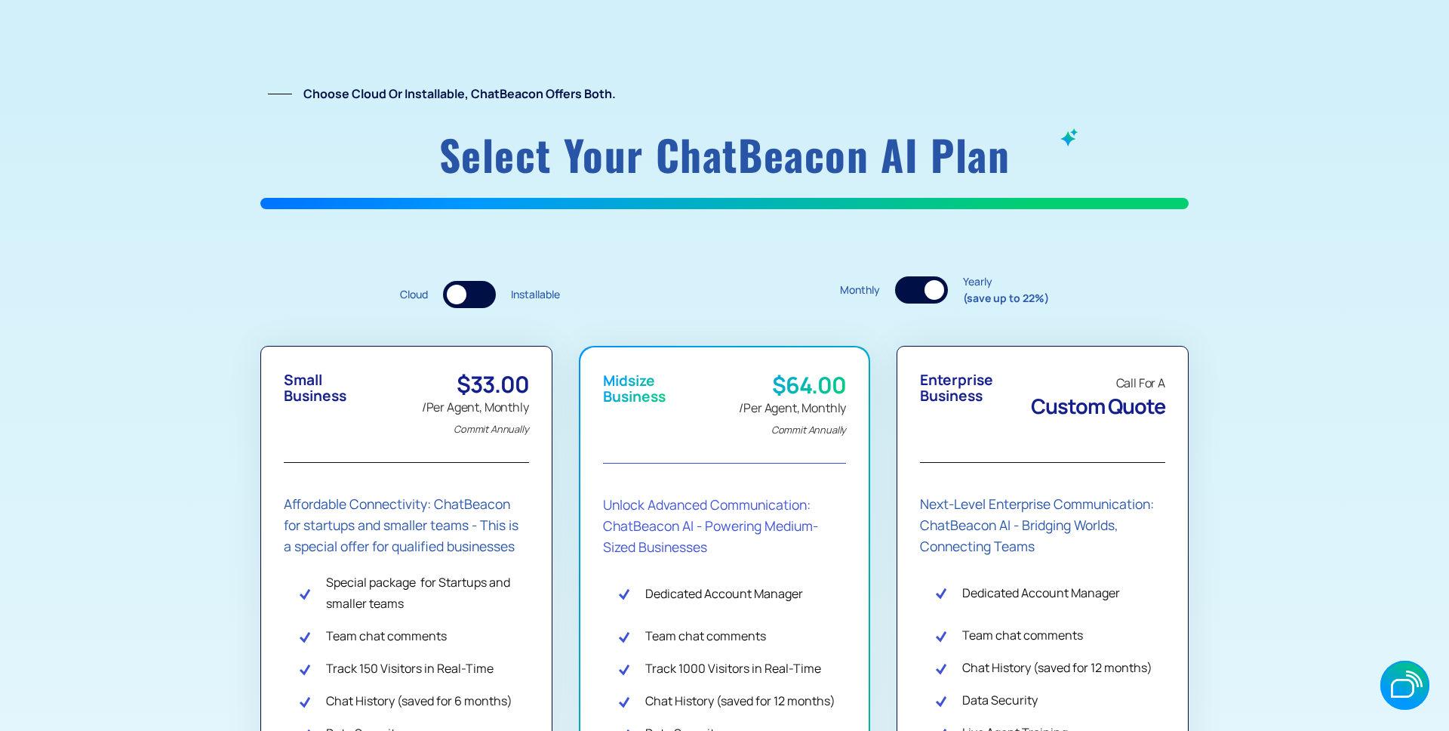
click at [931, 288] on div at bounding box center [934, 290] width 20 height 20
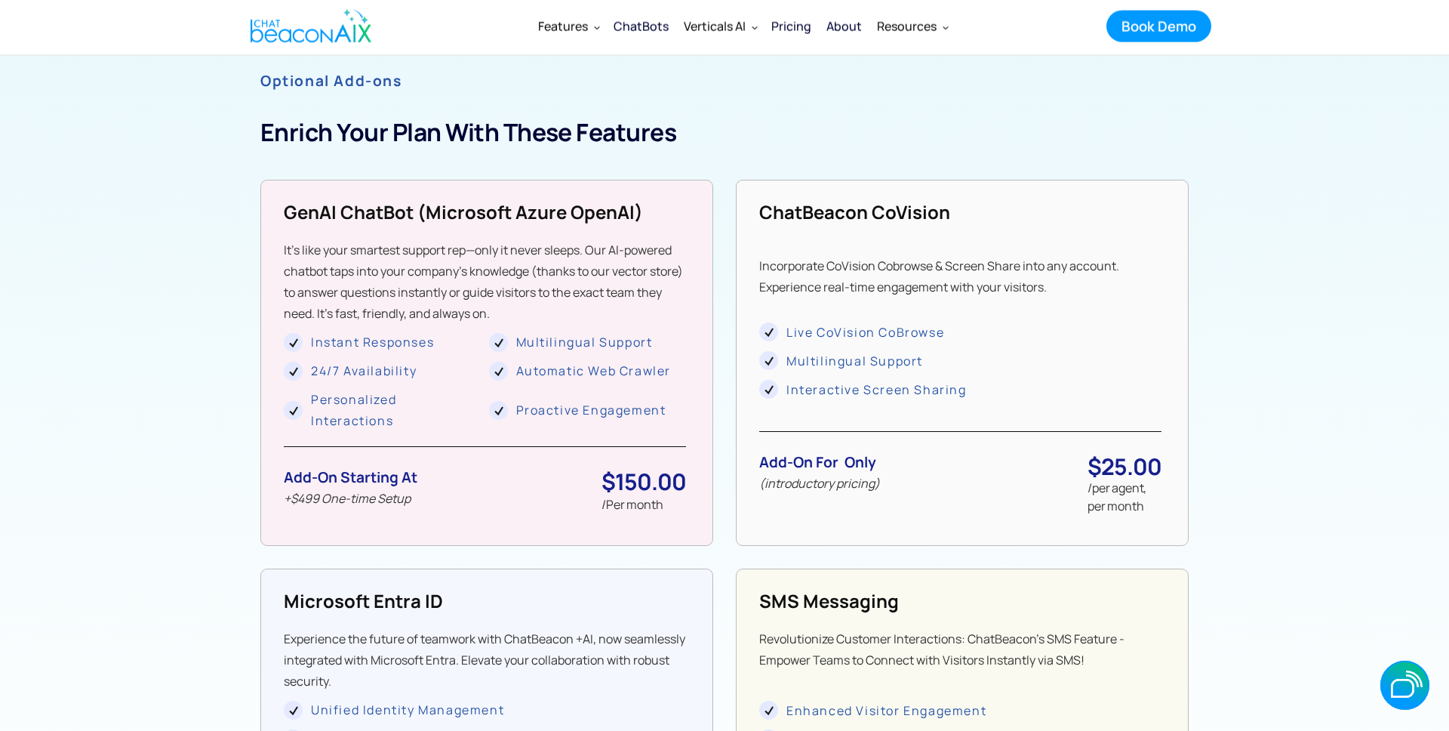
scroll to position [1152, 0]
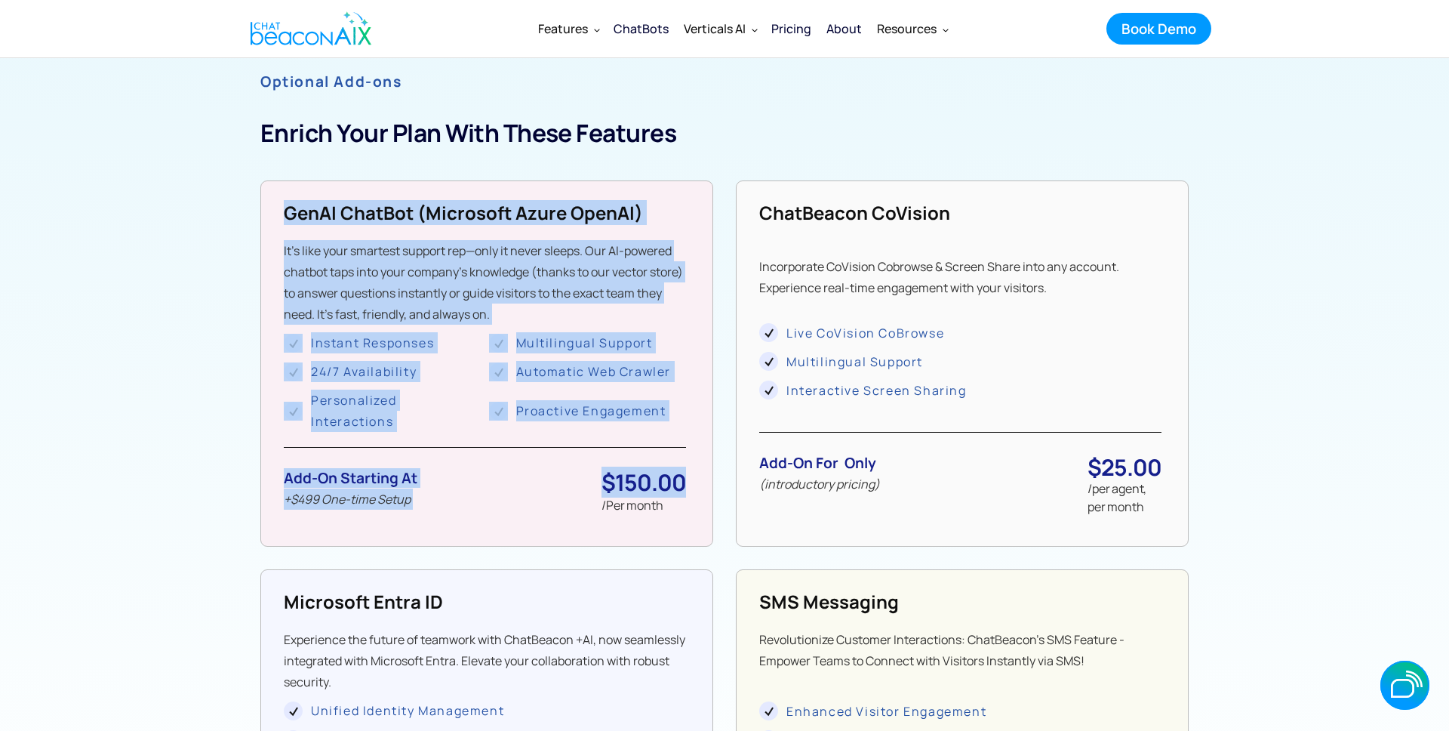
drag, startPoint x: 249, startPoint y: 198, endPoint x: 699, endPoint y: 478, distance: 529.4
drag, startPoint x: 702, startPoint y: 478, endPoint x: 853, endPoint y: 460, distance: 152.0
click at [702, 478] on div "GenAI ChatBot (microsoft Azure OpenAI) It’s like your smartest support rep—only…" at bounding box center [486, 363] width 453 height 366
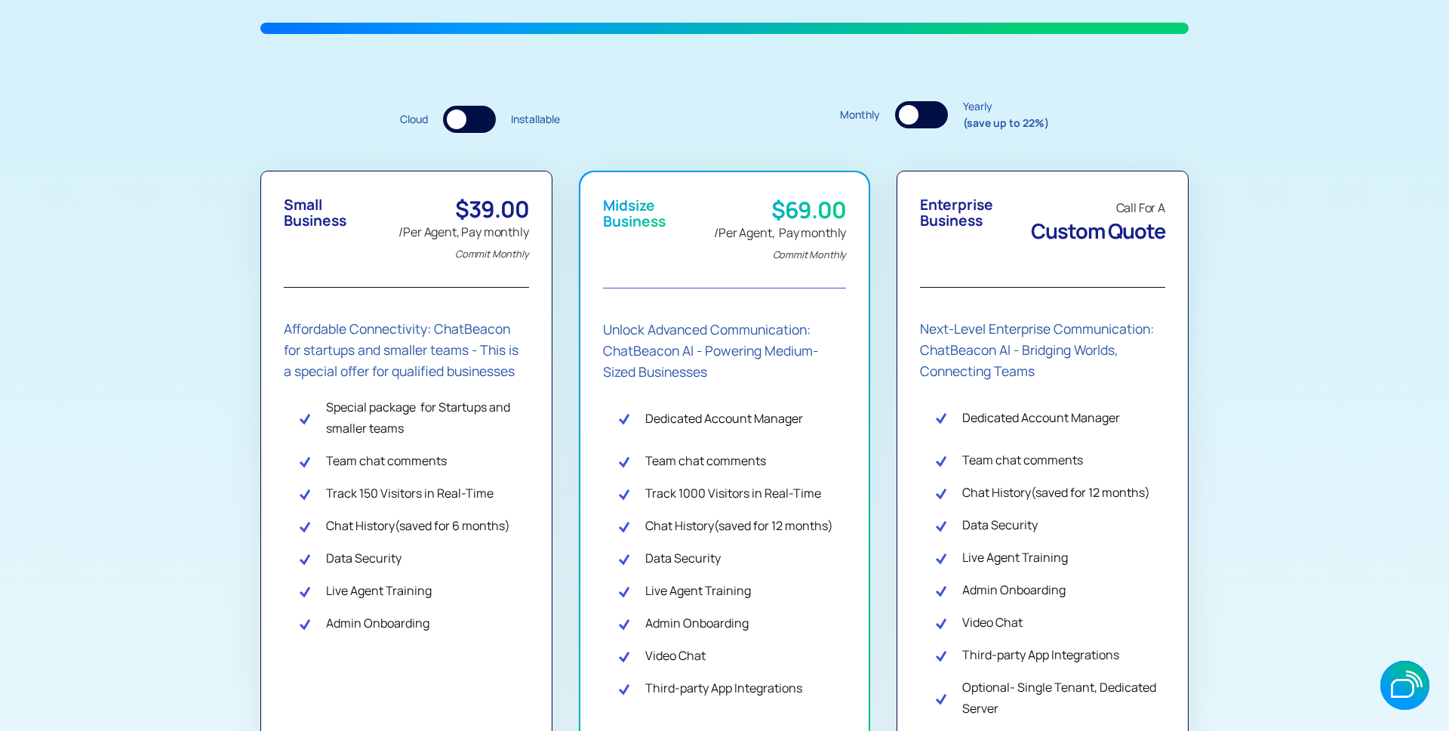
scroll to position [260, 0]
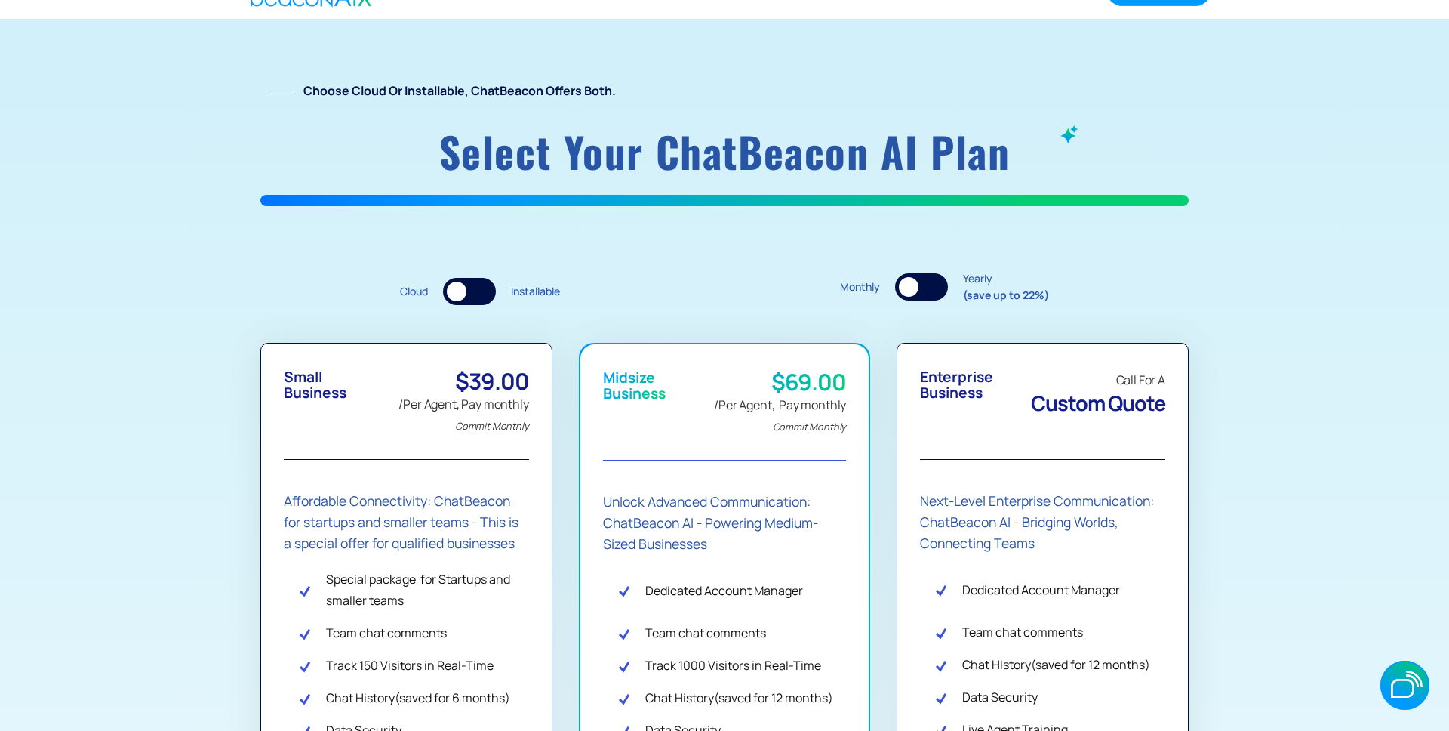
scroll to position [0, 0]
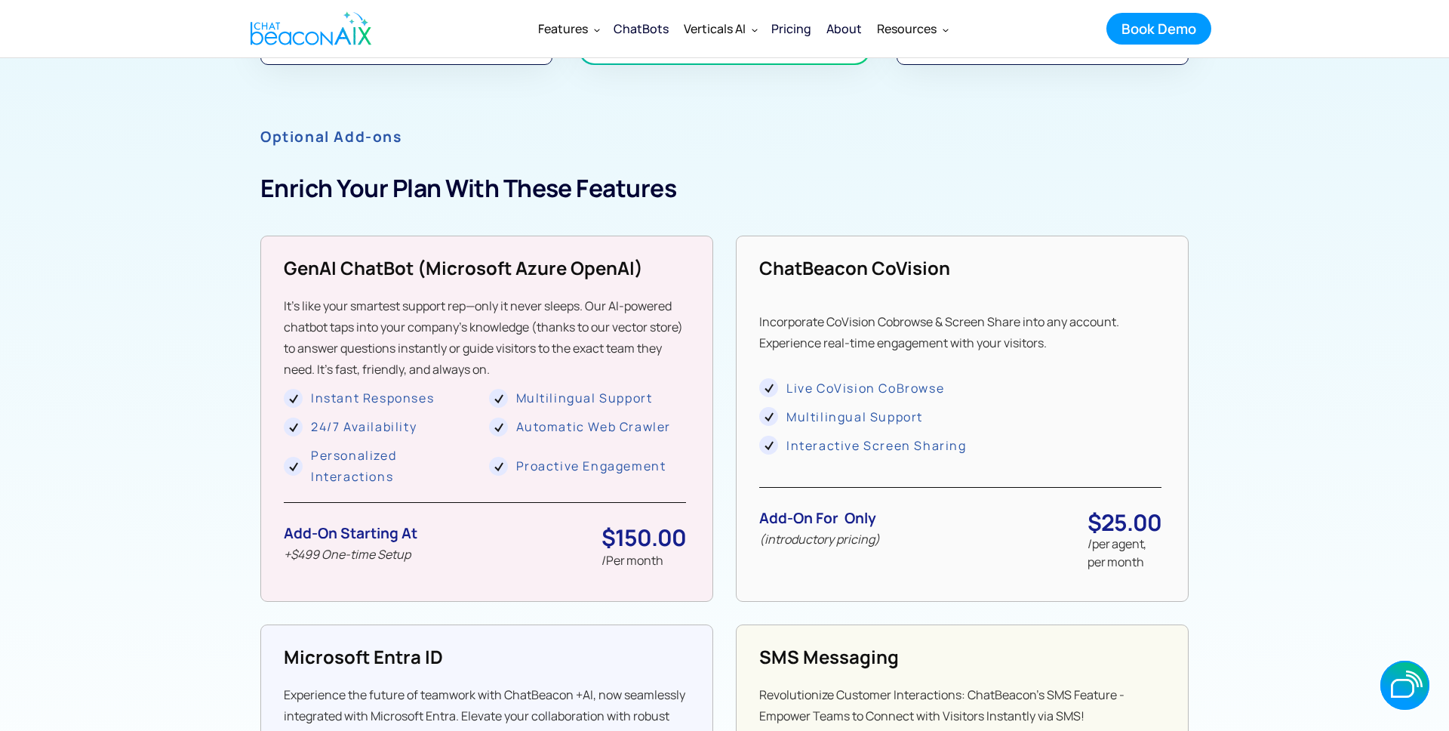
scroll to position [1090, 0]
